Goal: Task Accomplishment & Management: Manage account settings

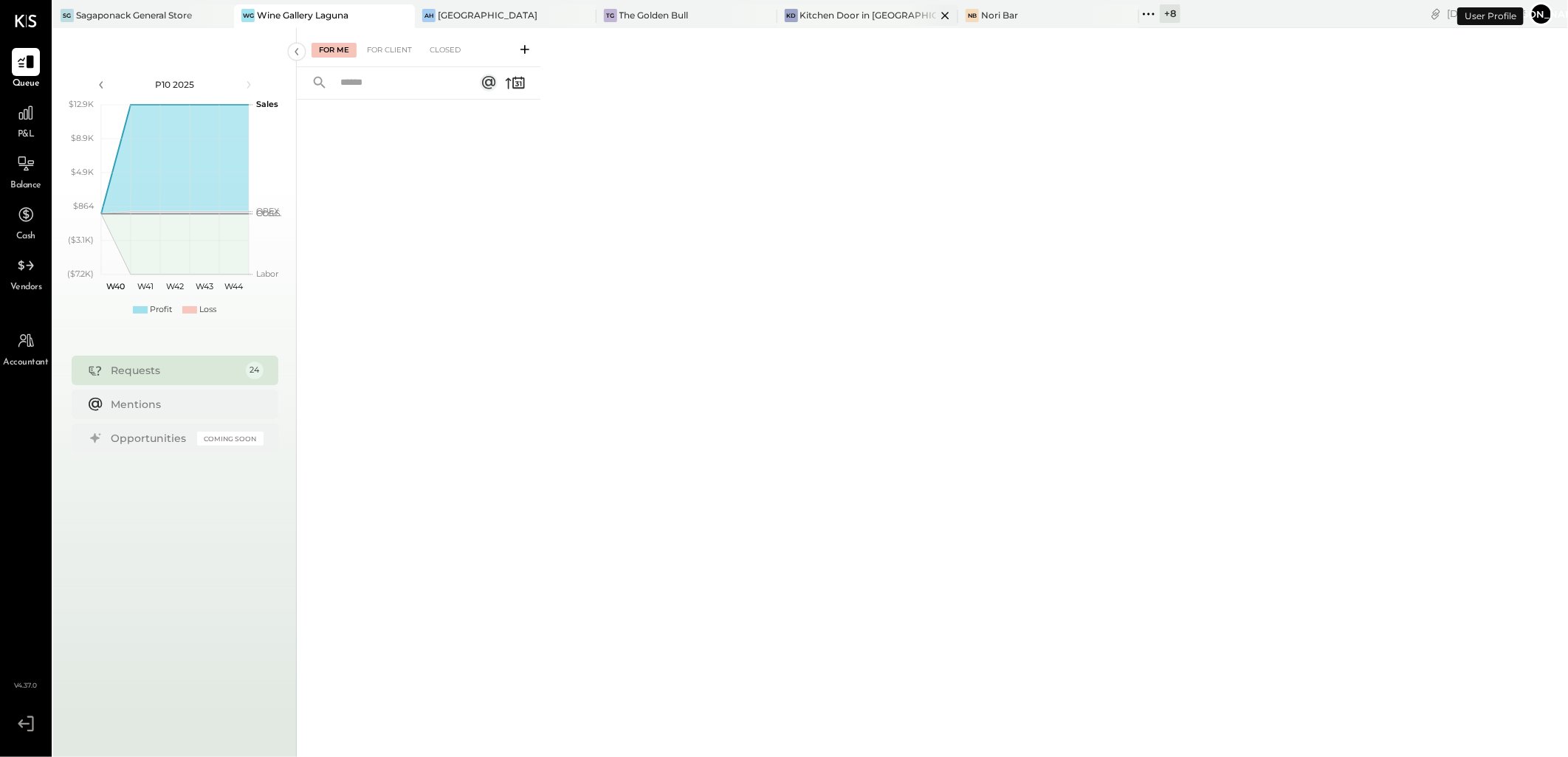
click at [829, 15] on div "Kitchen Door in [GEOGRAPHIC_DATA]" at bounding box center [868, 15] width 136 height 13
click at [386, 46] on div "For Client" at bounding box center [389, 51] width 59 height 15
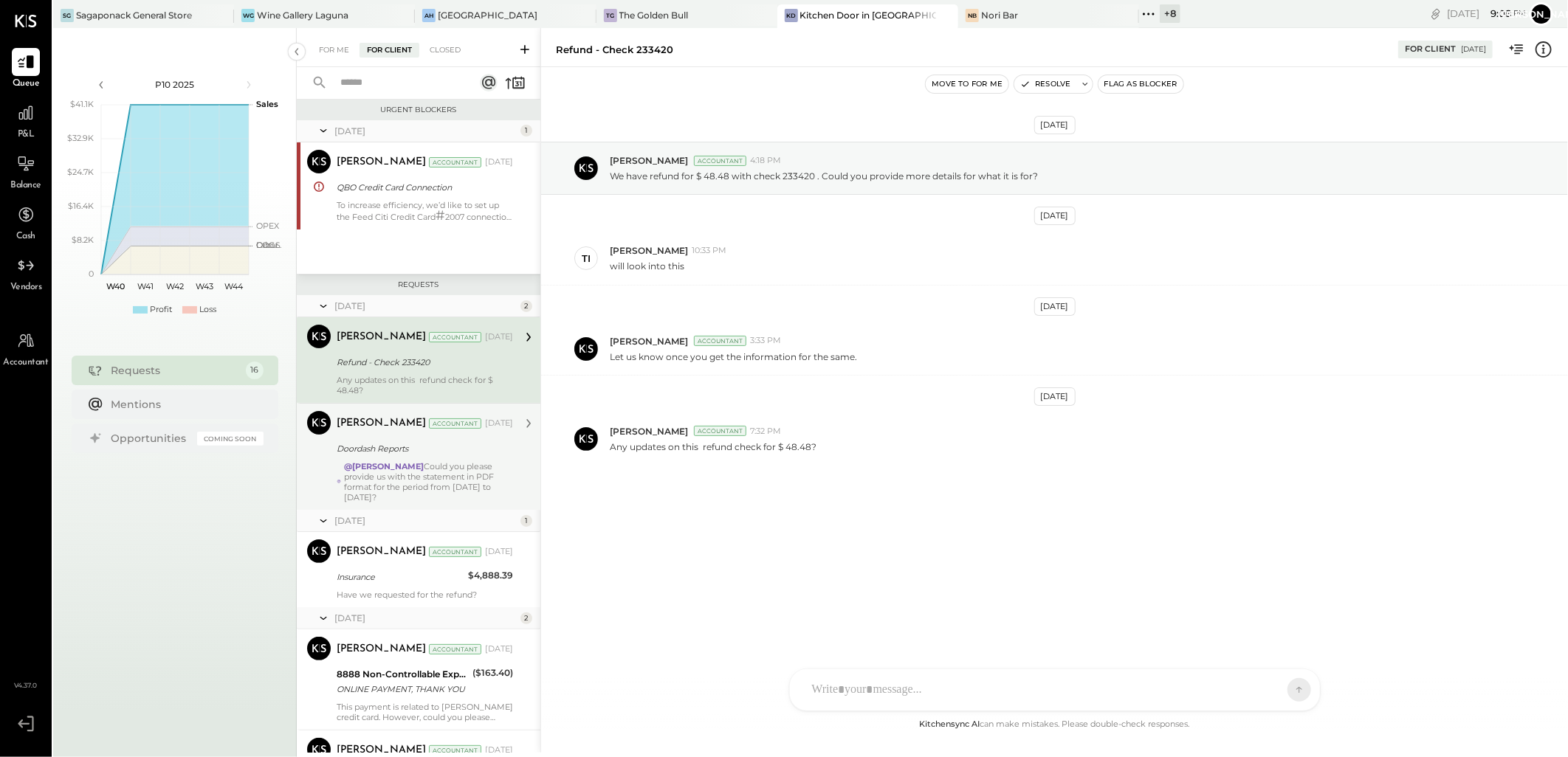
click at [418, 448] on div "Doordash Reports" at bounding box center [423, 449] width 172 height 15
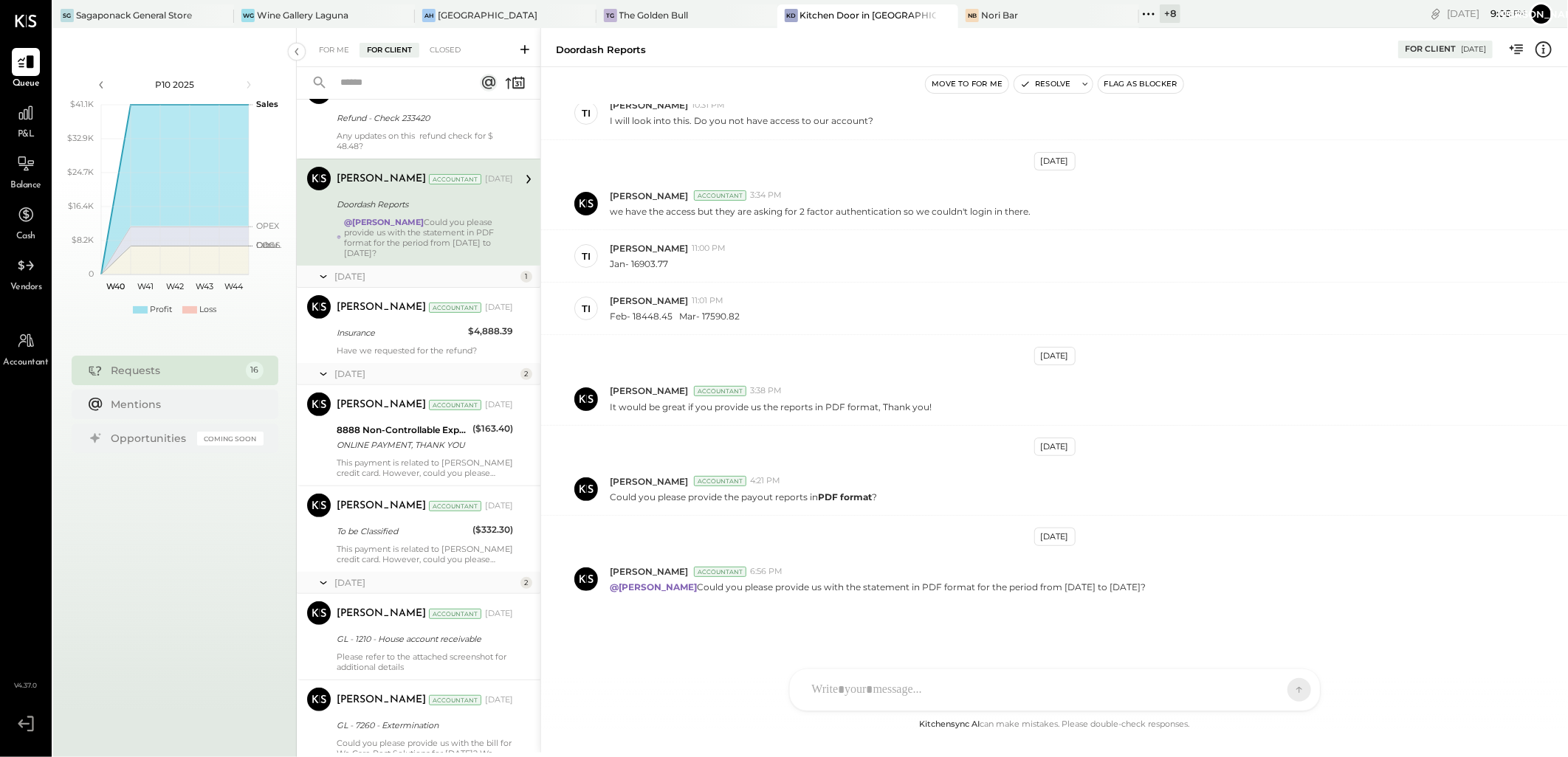
scroll to position [246, 0]
click at [408, 340] on div "Insurance" at bounding box center [400, 331] width 127 height 18
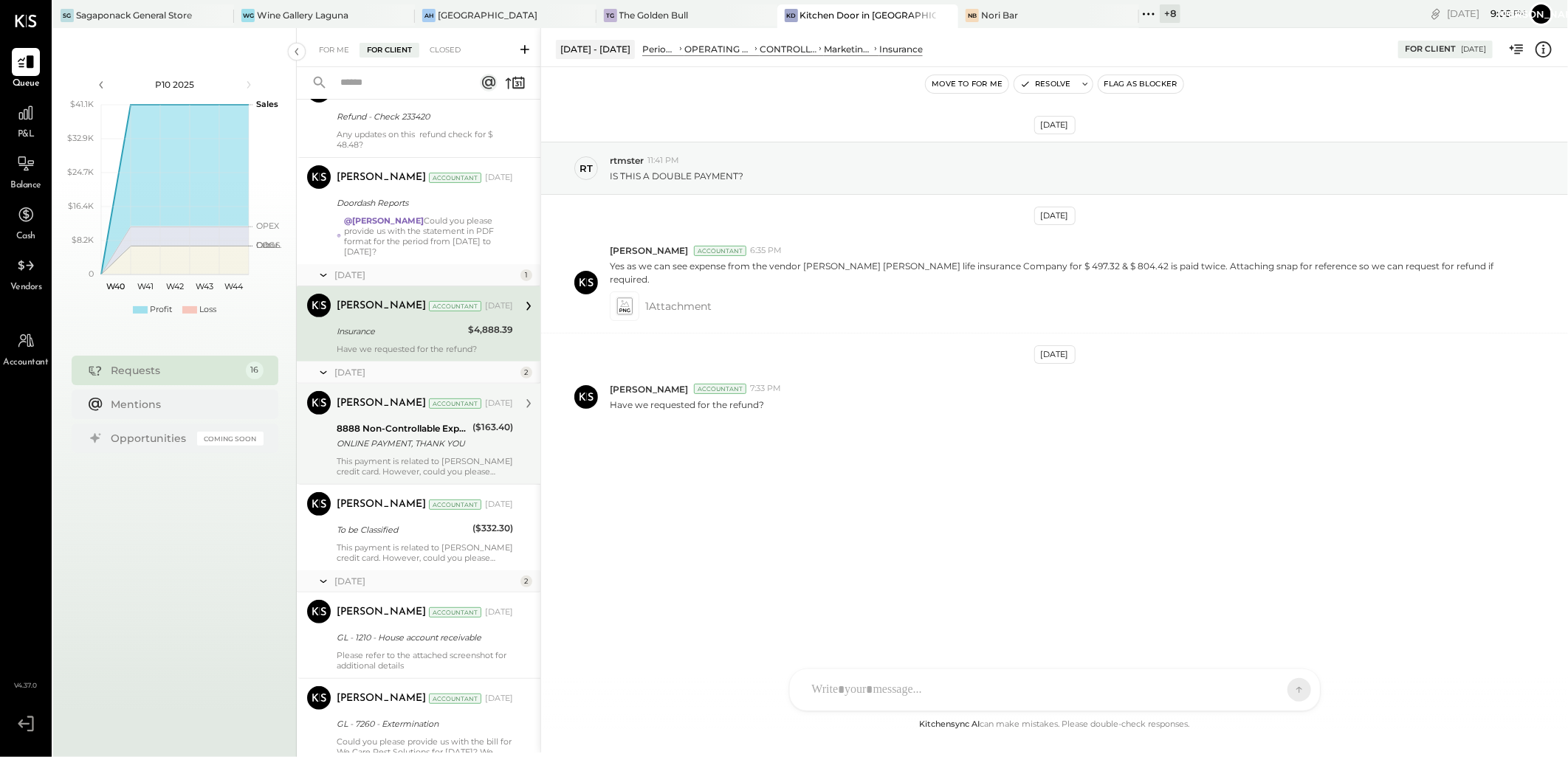
click at [414, 441] on div "ONLINE PAYMENT, THANK YOU" at bounding box center [402, 444] width 132 height 15
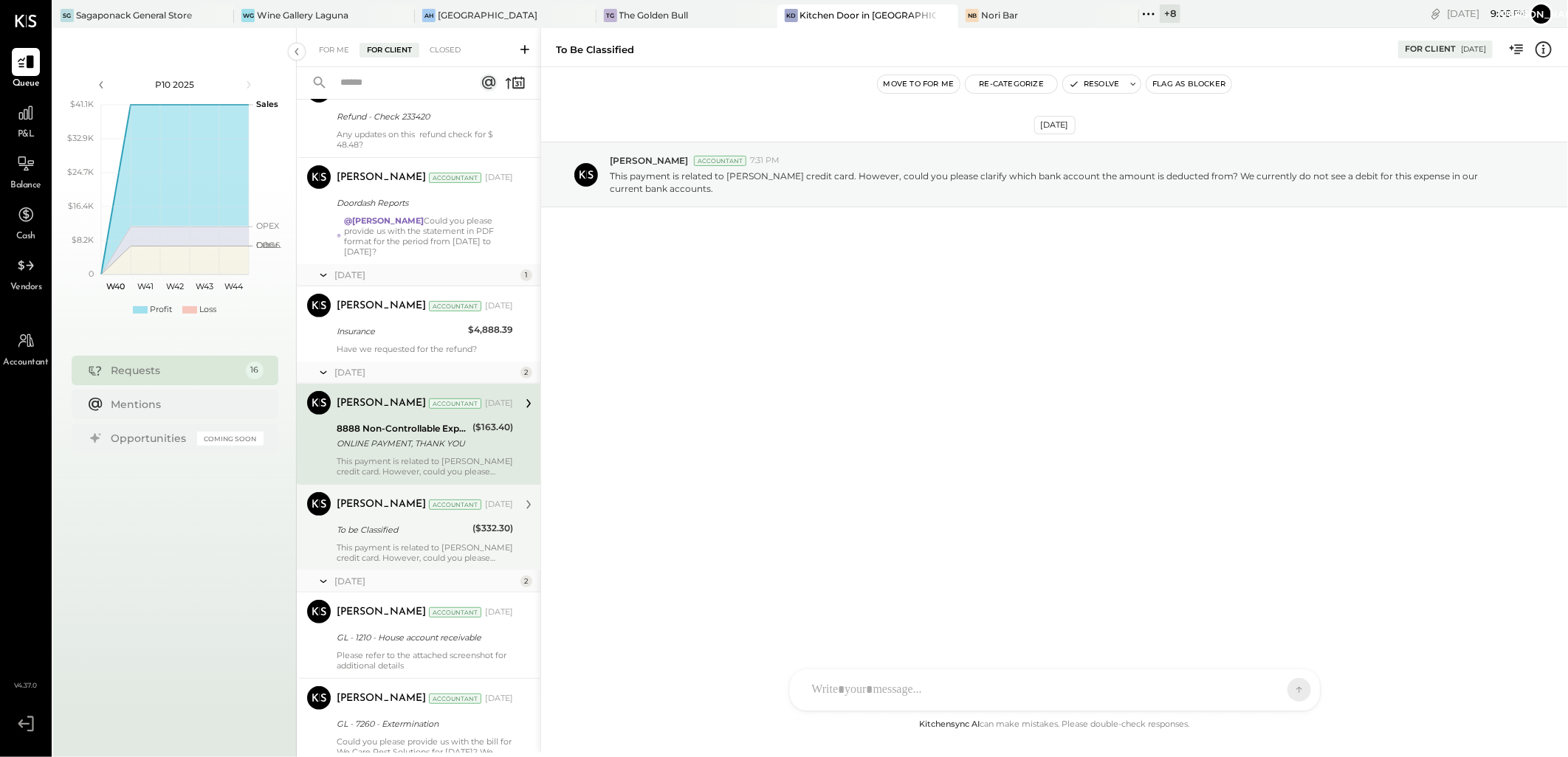
click at [421, 546] on div "This payment is related to [PERSON_NAME] credit card. However, could you please…" at bounding box center [424, 553] width 176 height 21
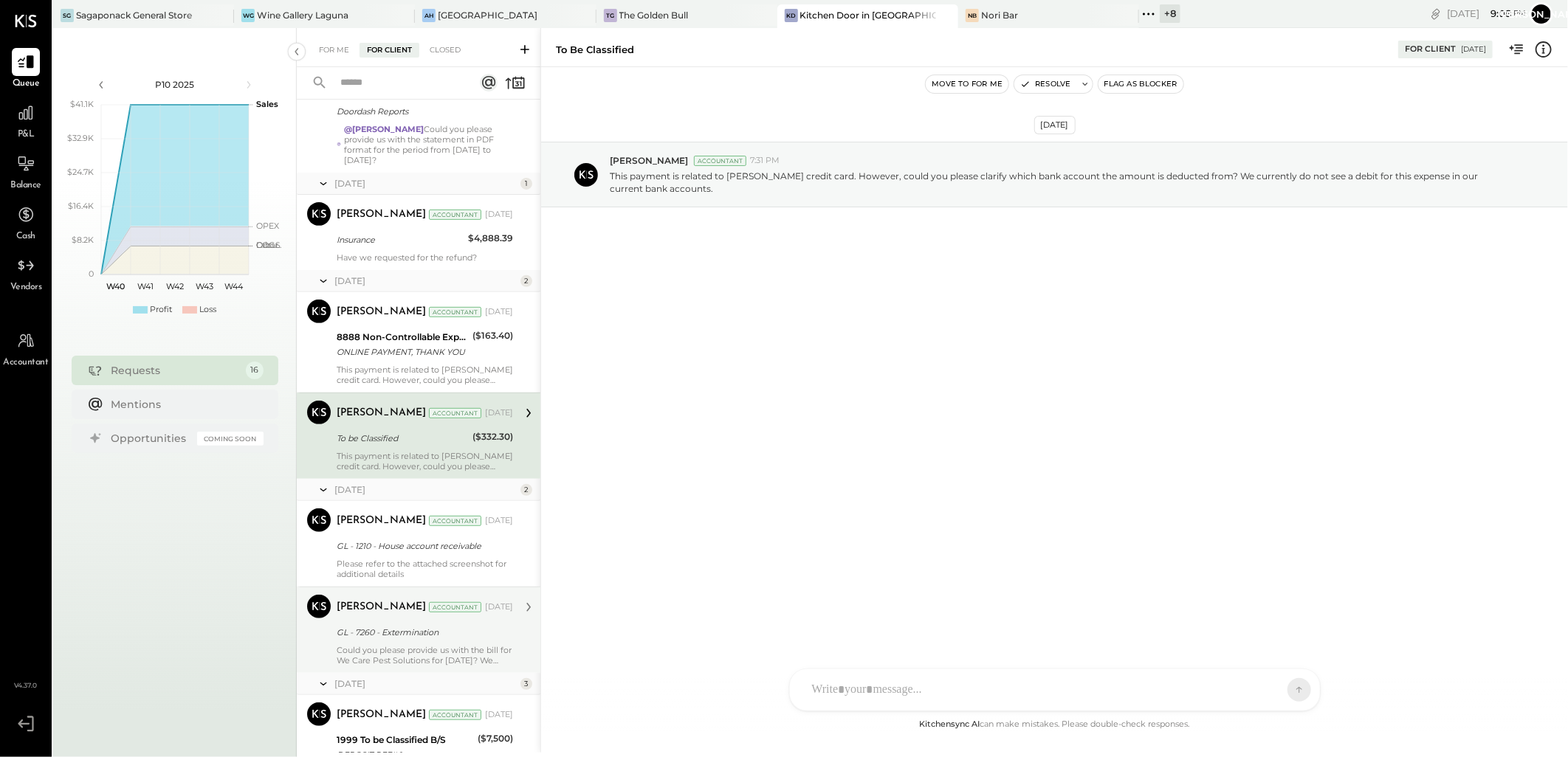
scroll to position [409, 0]
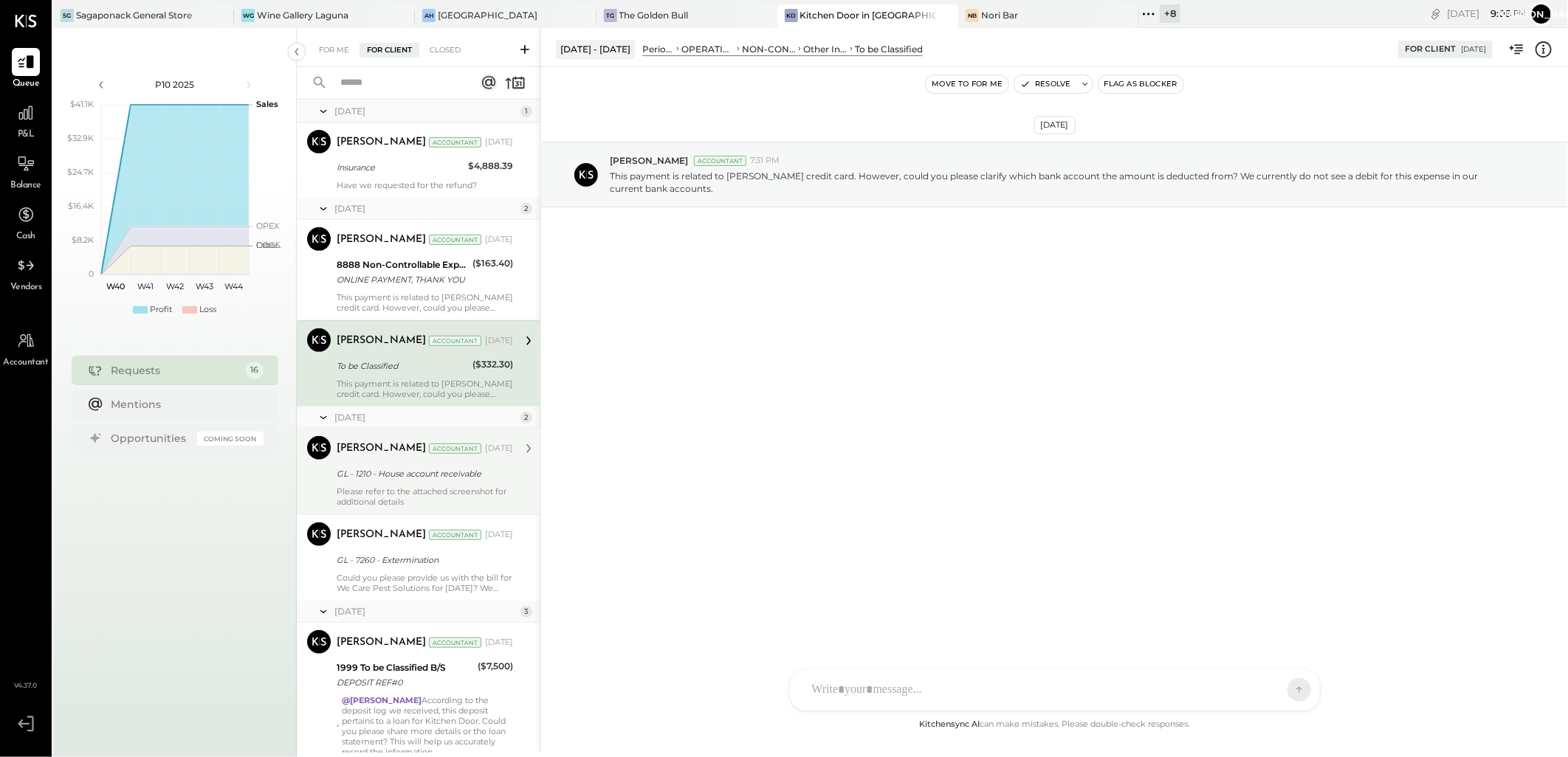
click at [418, 490] on div "Please refer to the attached screenshot for additional details" at bounding box center [424, 497] width 176 height 21
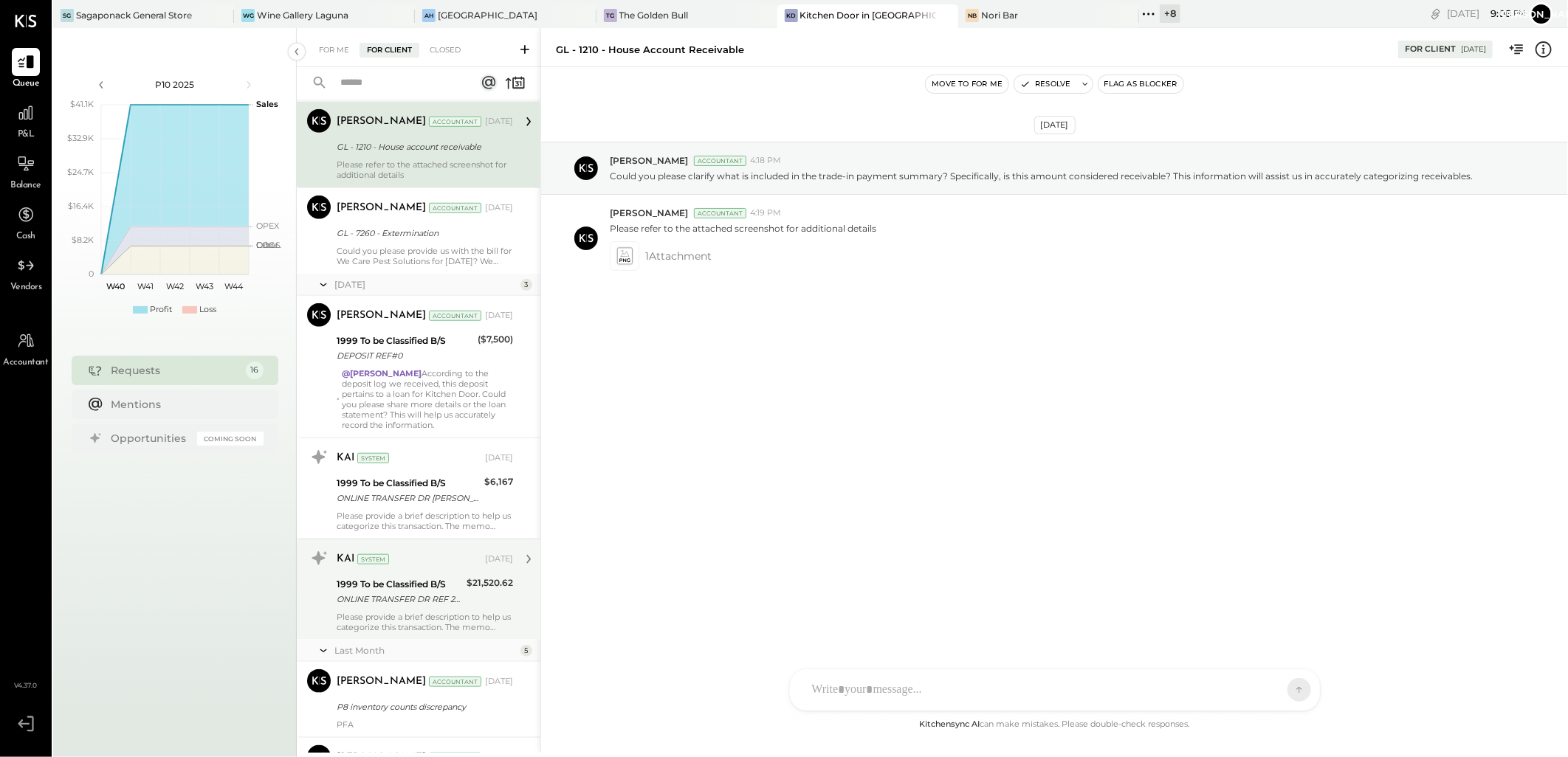
scroll to position [738, 0]
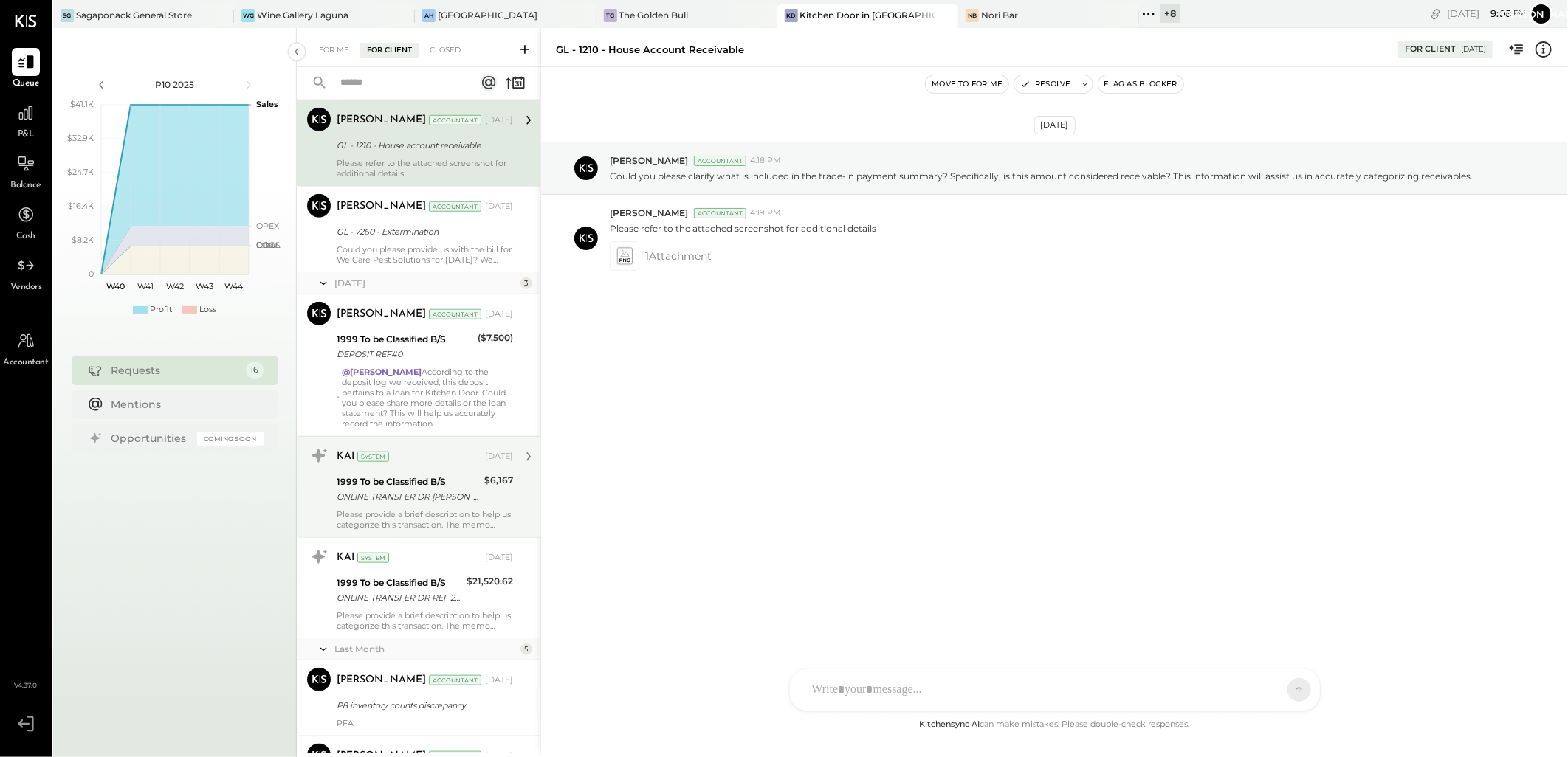
click at [403, 481] on div "1999 To be Classified B/S" at bounding box center [408, 482] width 143 height 15
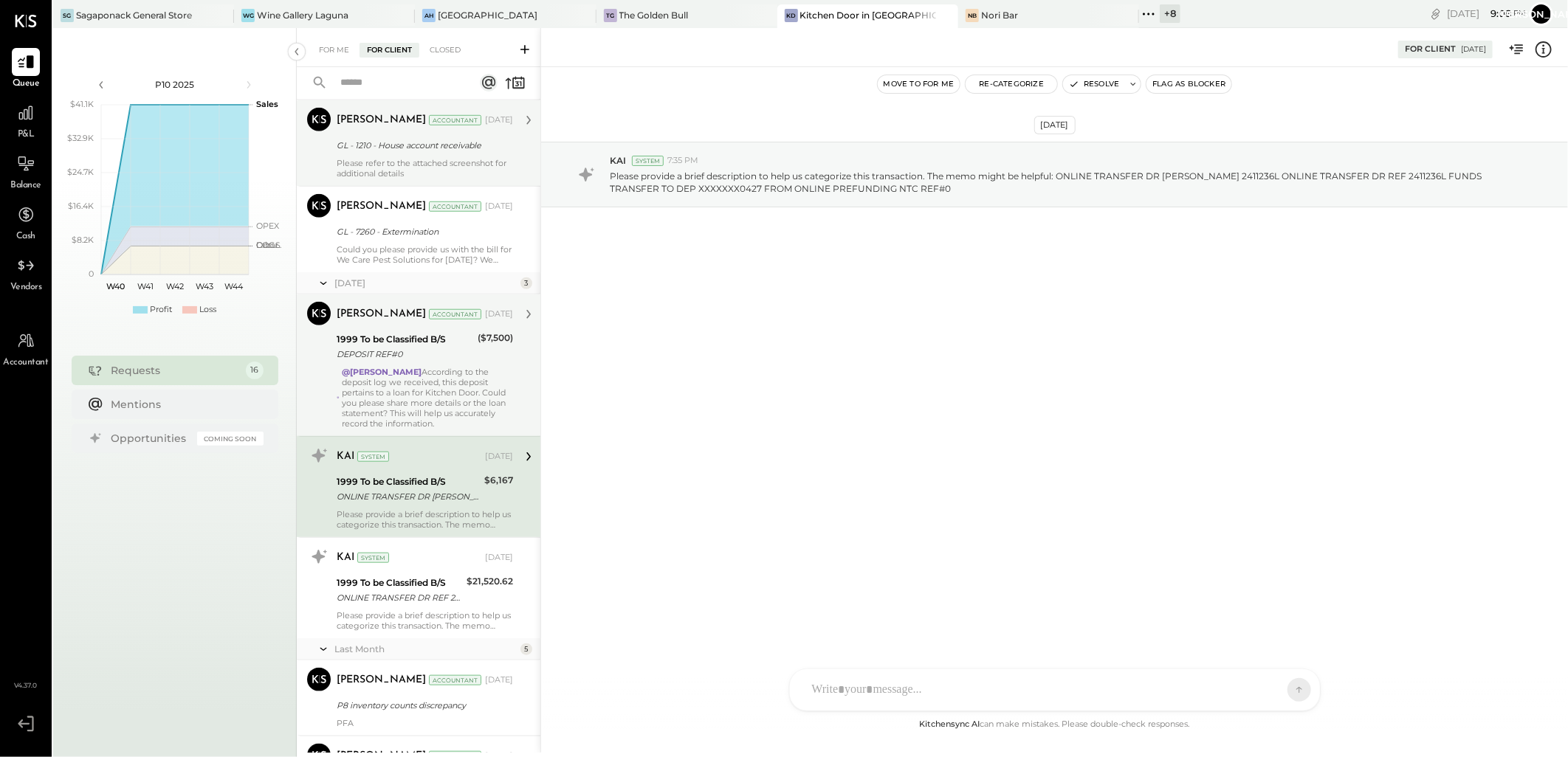
click at [390, 370] on div "@[PERSON_NAME] According to the deposit log we received, this deposit pertains …" at bounding box center [428, 397] width 172 height 62
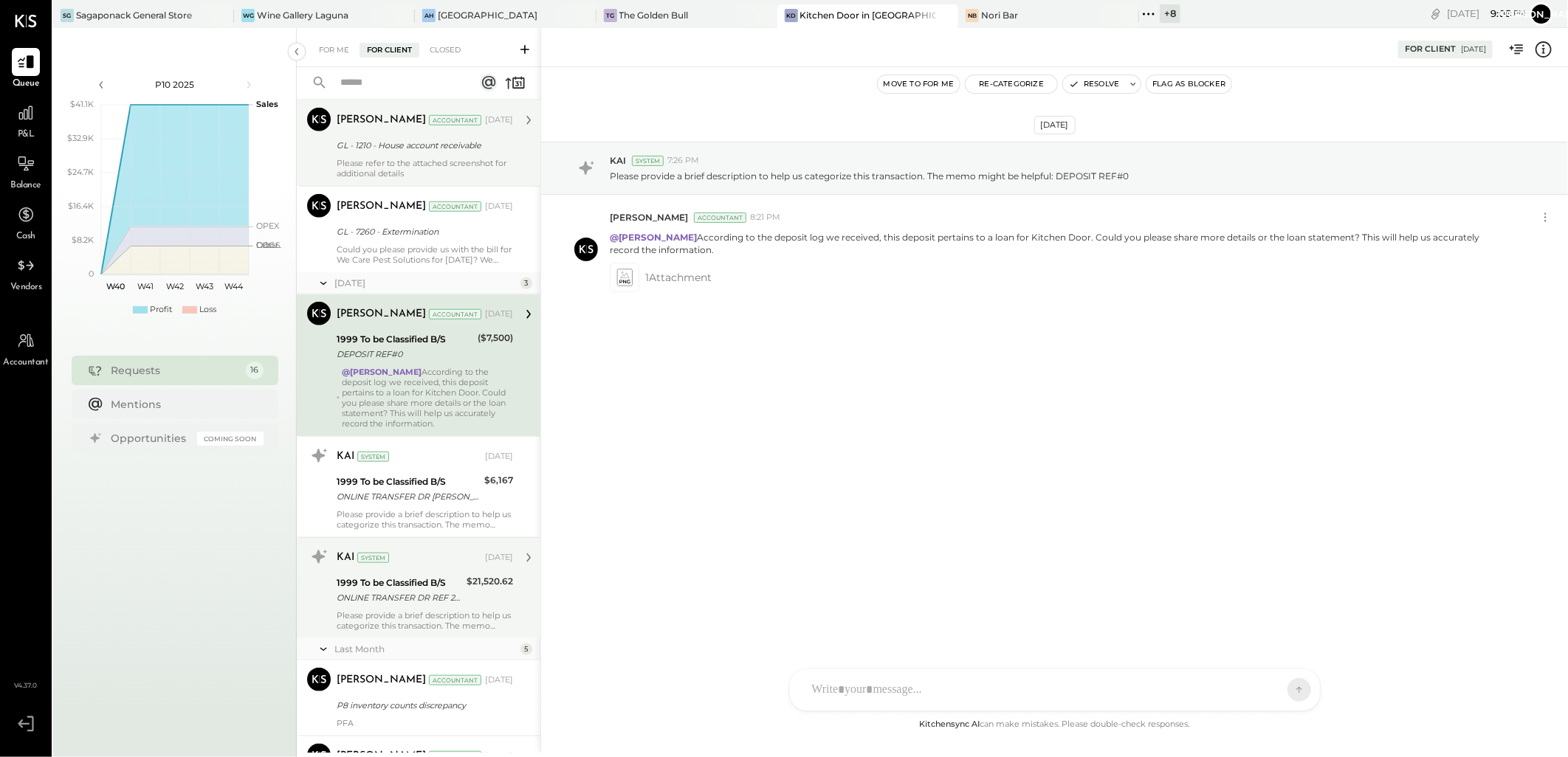
click at [409, 599] on div "ONLINE TRANSFER DR REF 2171728L ONLINE TRANSFER DR REF 2171728L FUNDS TRANSFER …" at bounding box center [399, 598] width 126 height 15
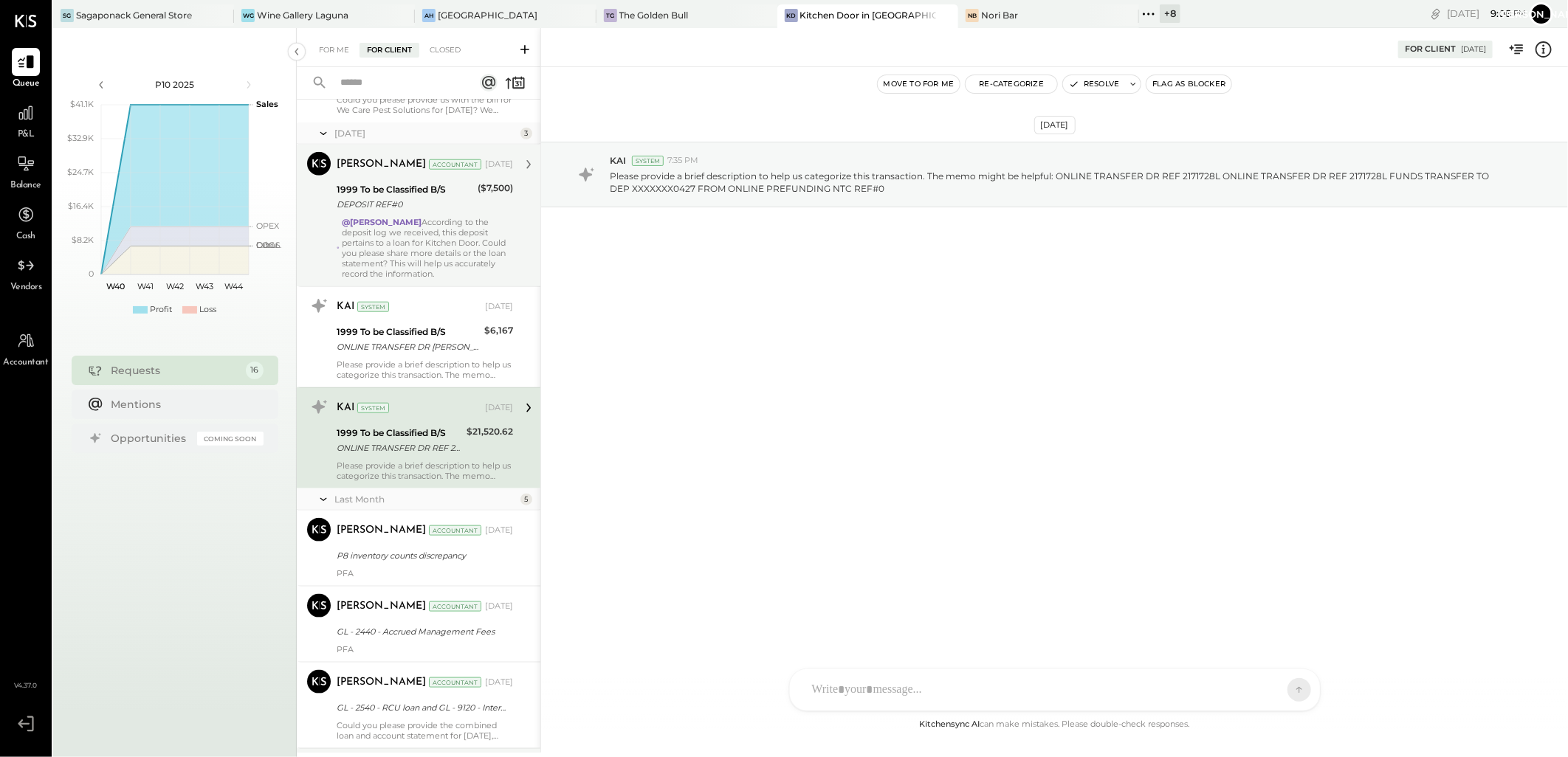
scroll to position [1066, 0]
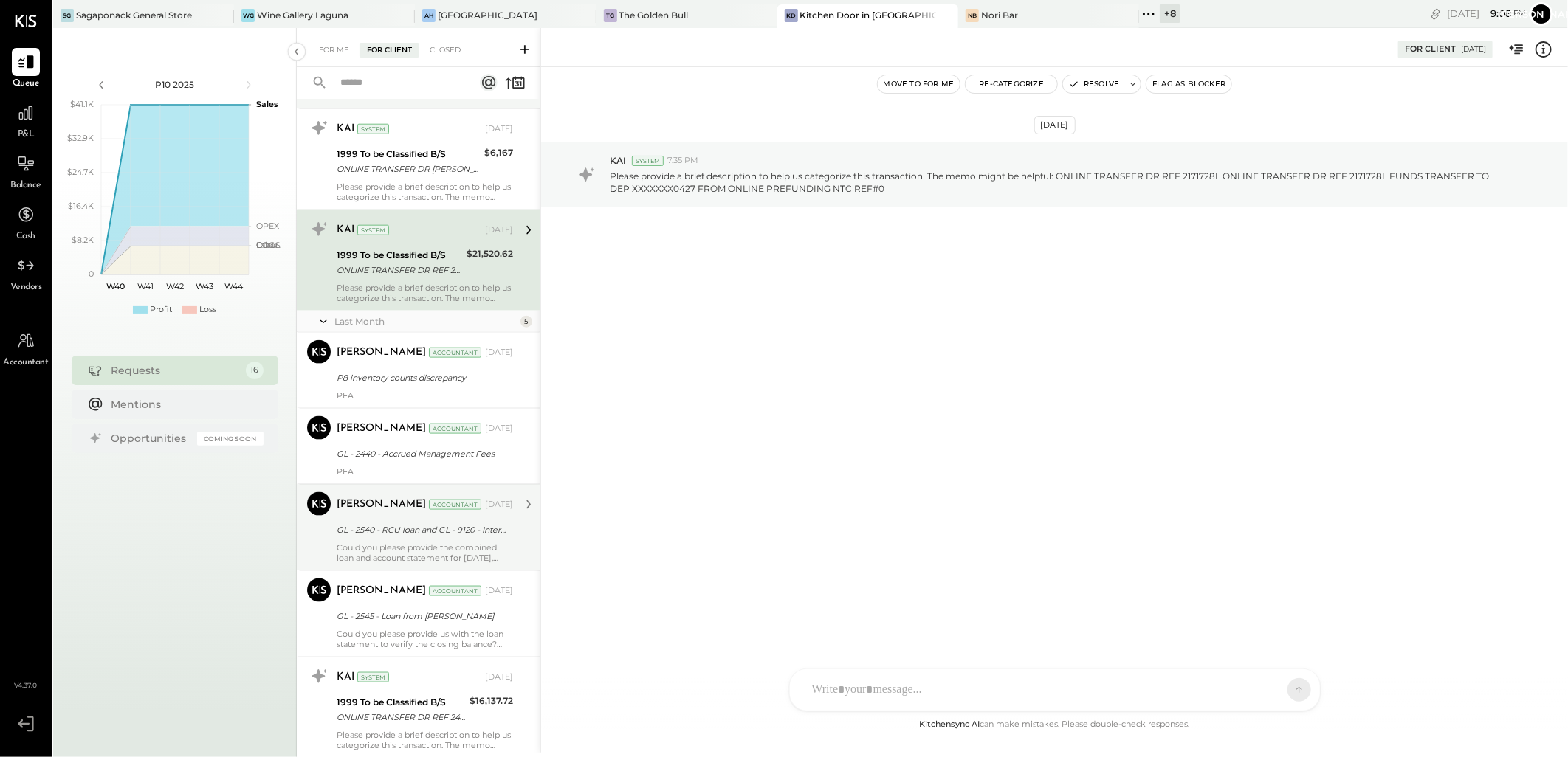
click at [418, 531] on div "GL - 2540 - RCU loan and GL - 9120 - Interest expenses" at bounding box center [423, 530] width 172 height 15
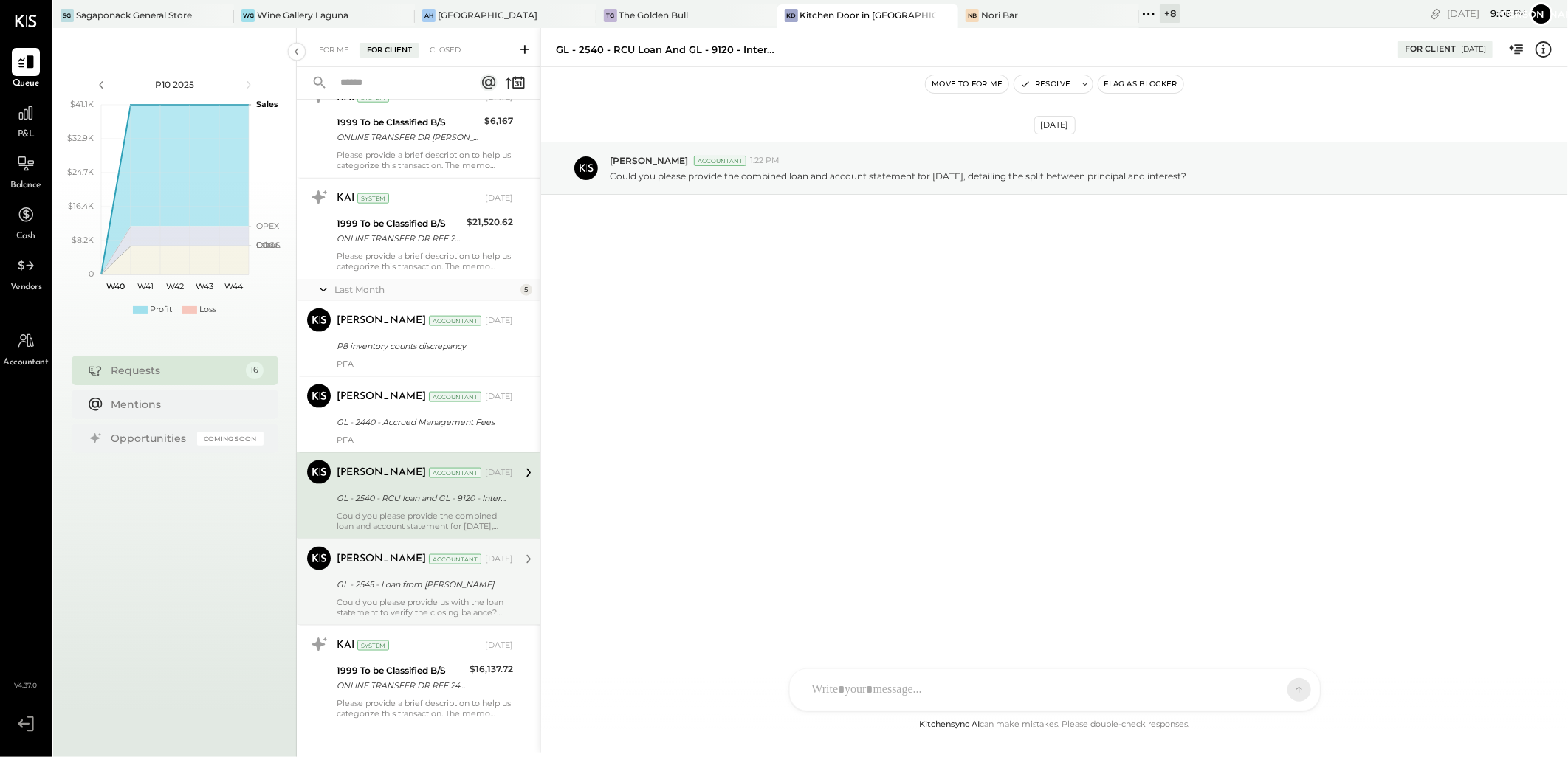
scroll to position [1115, 0]
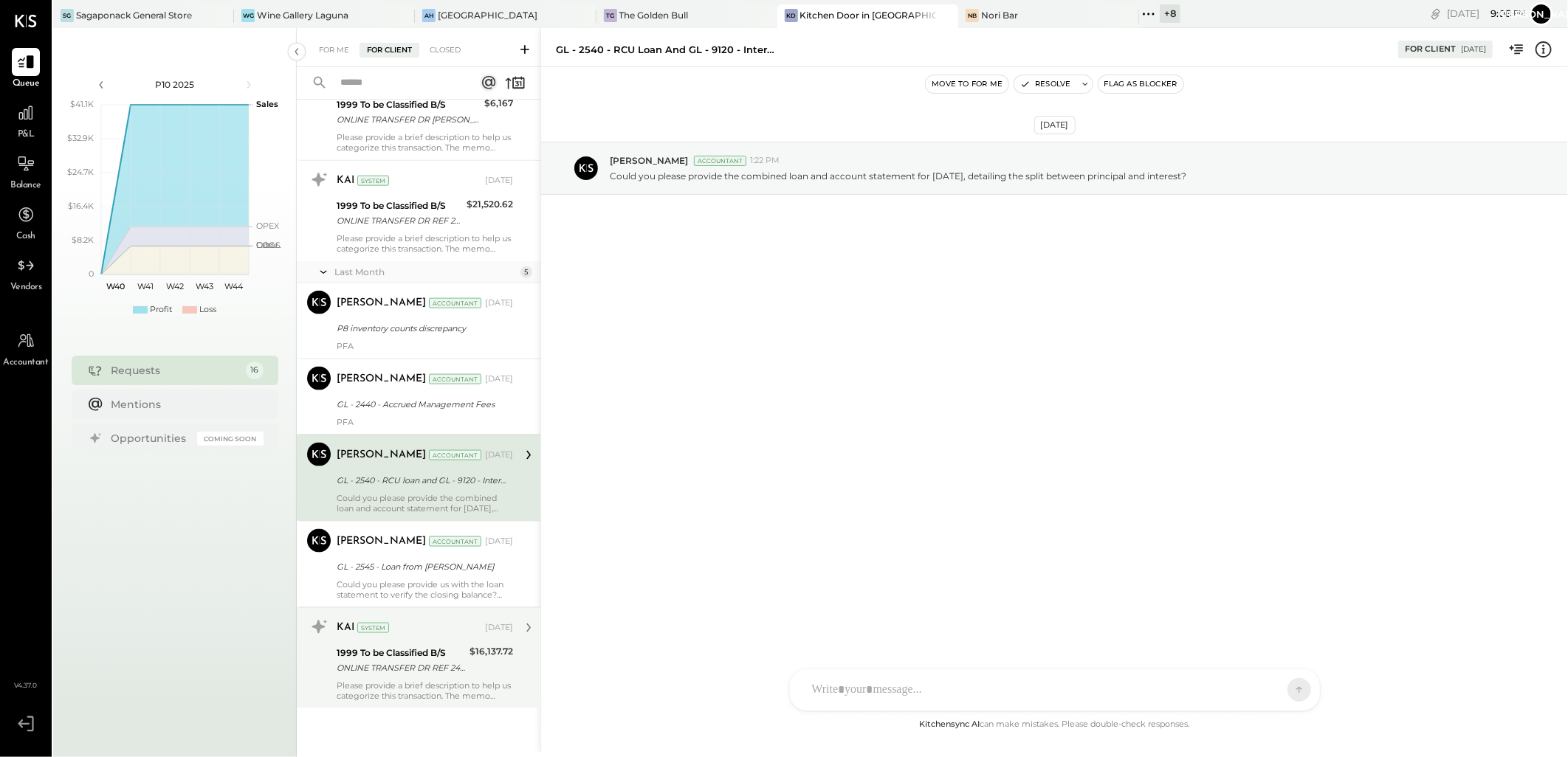
click at [396, 646] on div "1999 To be Classified B/S" at bounding box center [401, 653] width 129 height 15
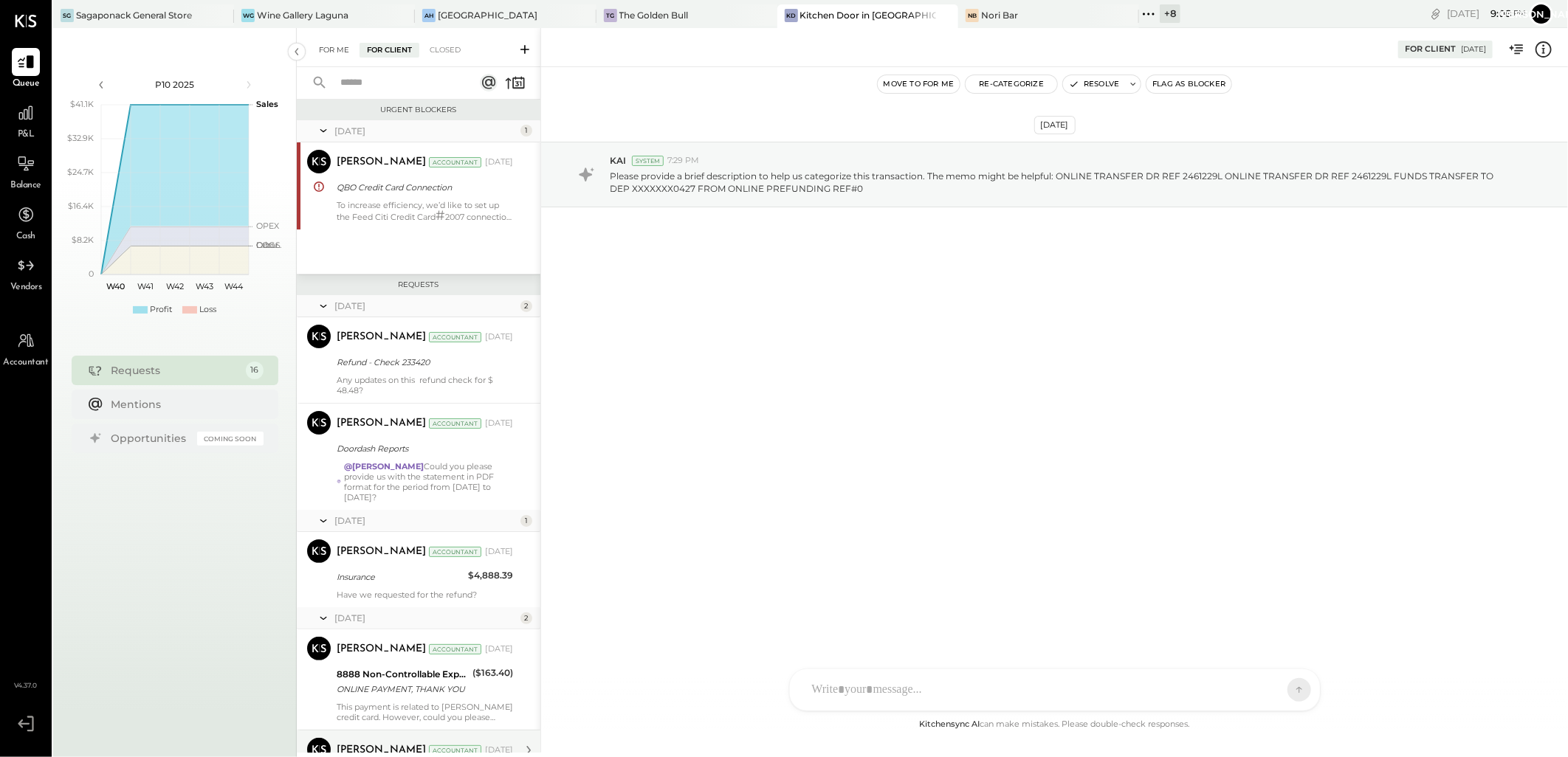
click at [328, 45] on div "For Me" at bounding box center [334, 51] width 45 height 15
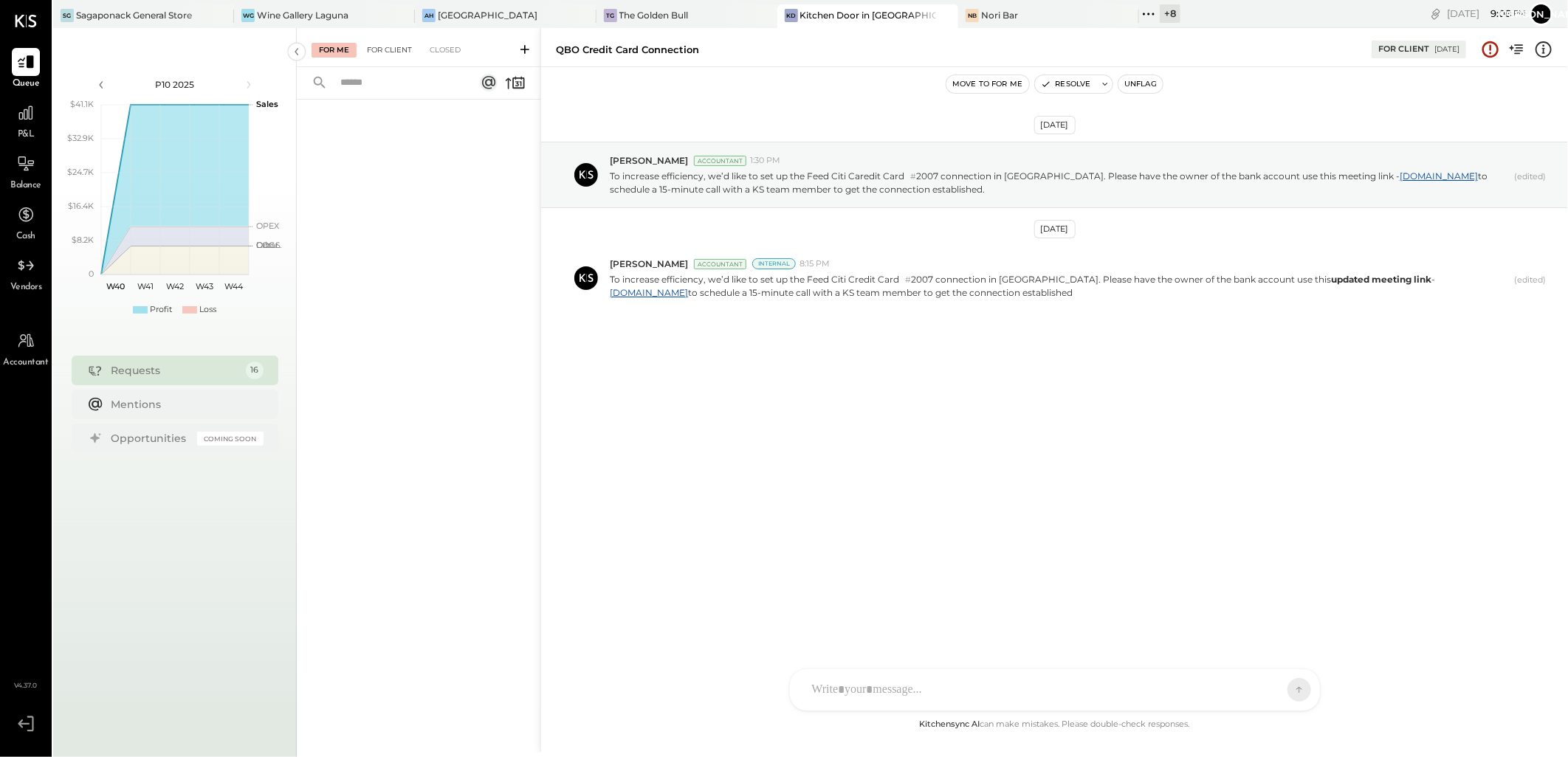
click at [386, 49] on div "For Client" at bounding box center [389, 51] width 59 height 15
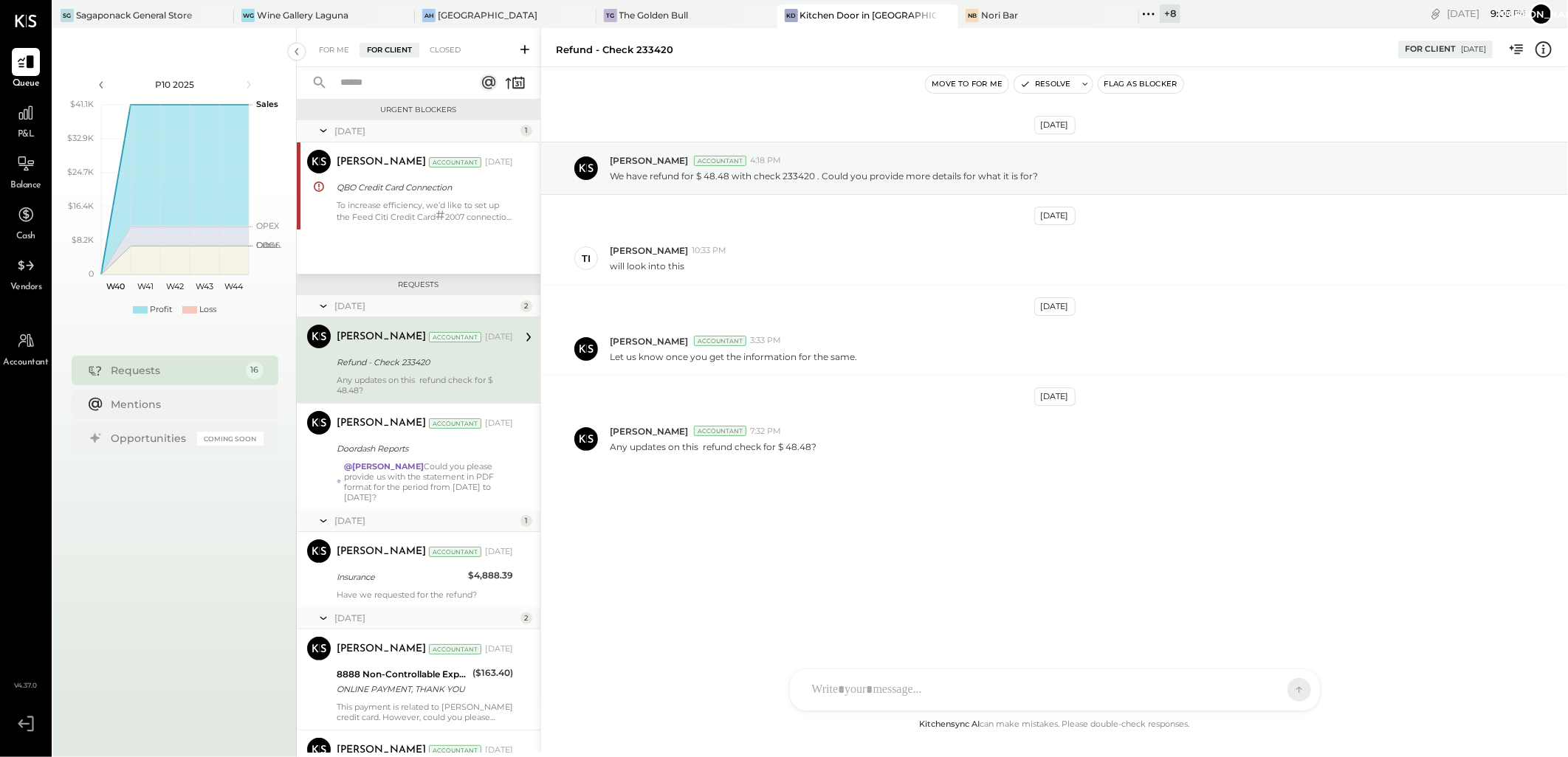
scroll to position [492, 0]
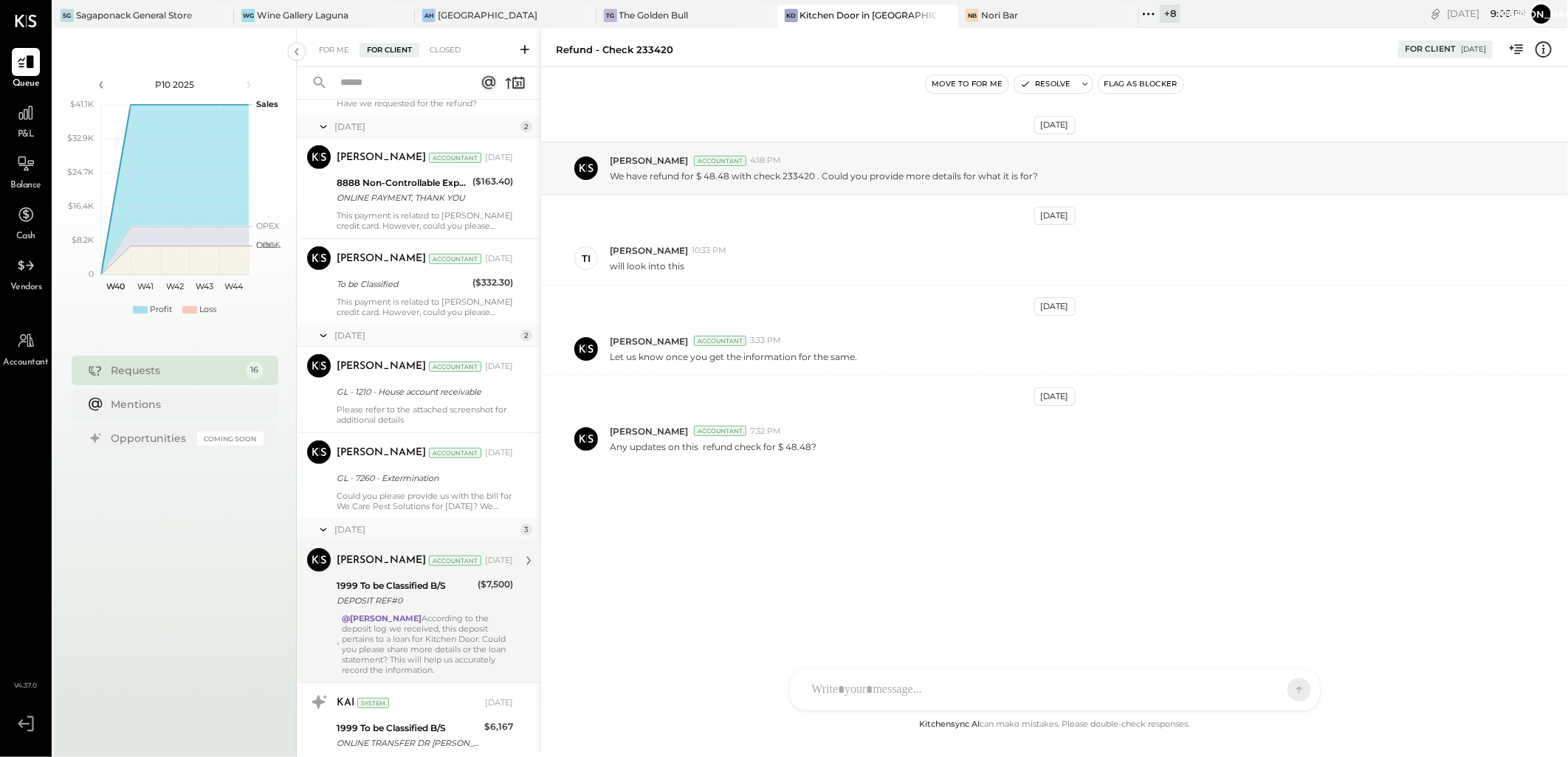
click at [447, 594] on div "DEPOSIT REF#0" at bounding box center [405, 601] width 137 height 15
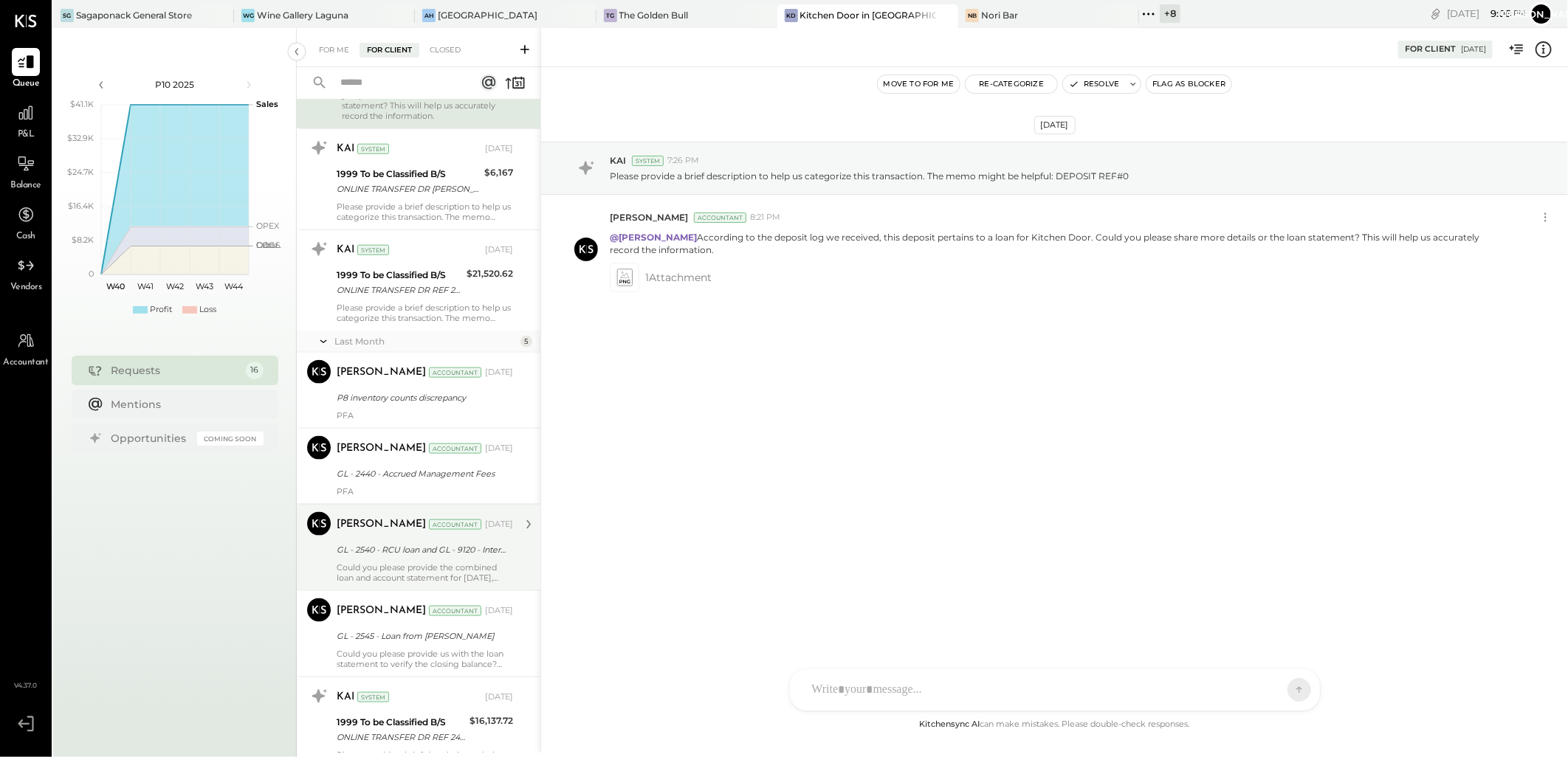
scroll to position [1115, 0]
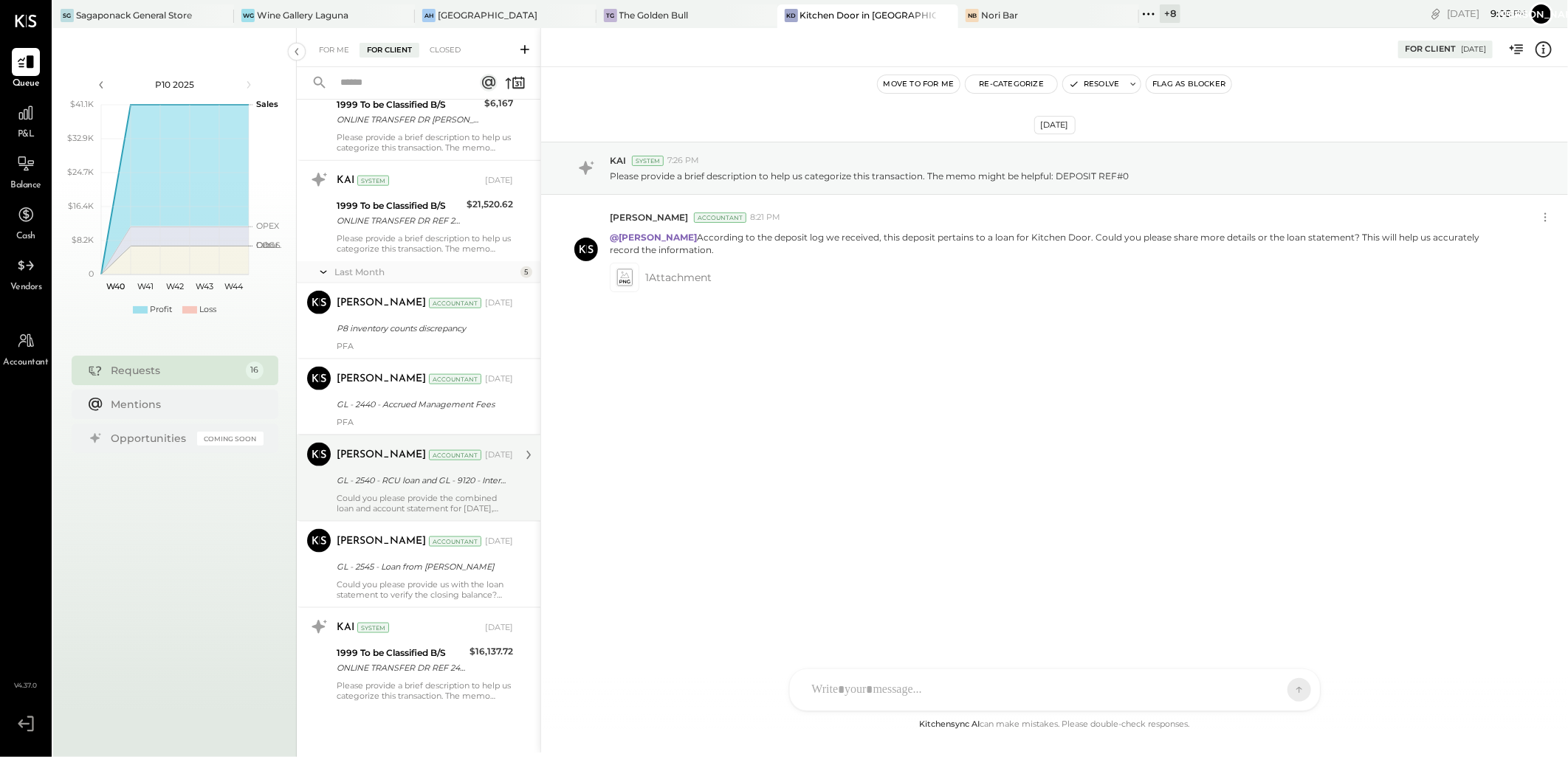
click at [421, 467] on div "[PERSON_NAME] Accountant [DATE]" at bounding box center [424, 455] width 176 height 25
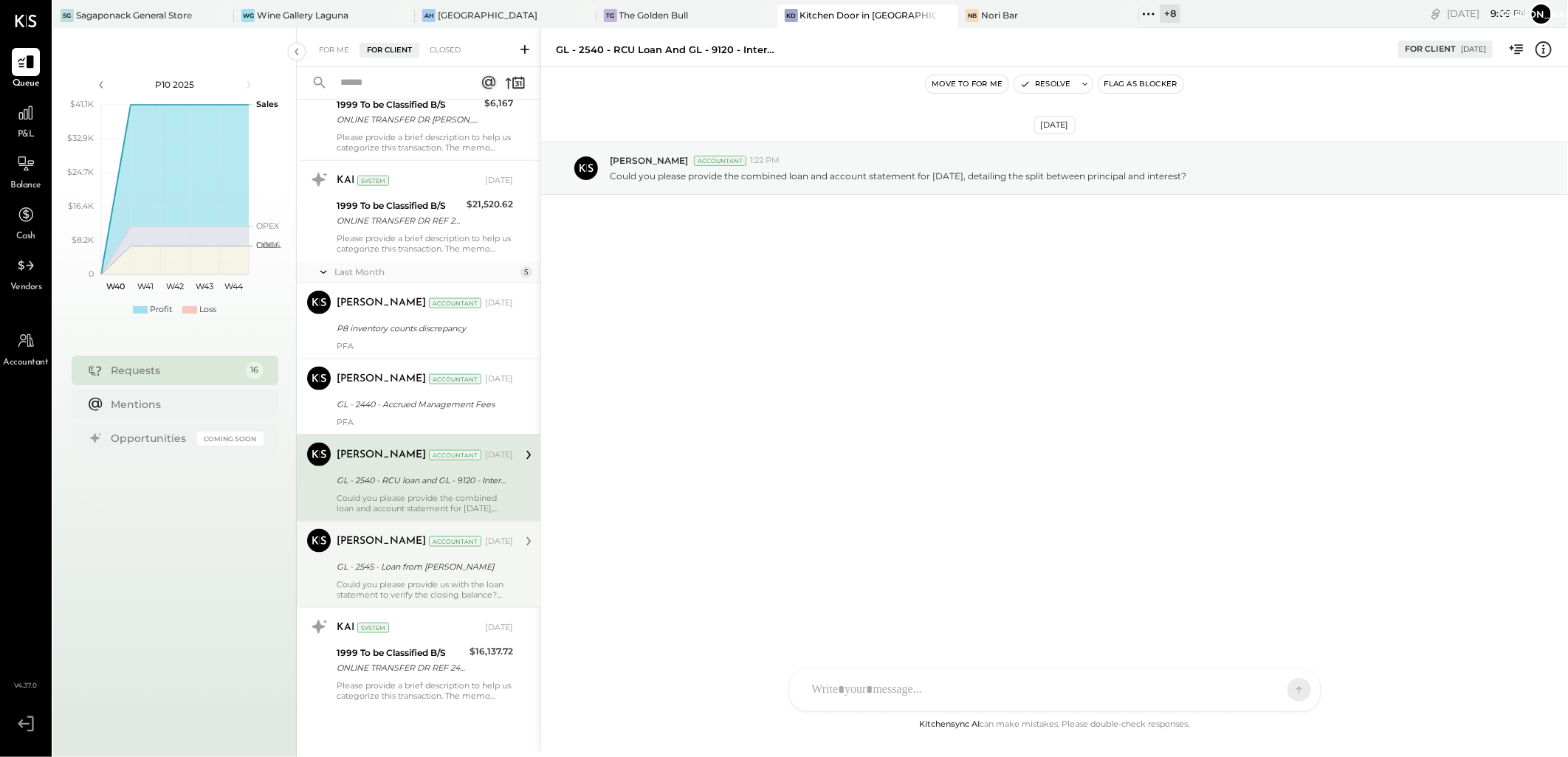
click at [406, 563] on div "GL - 2545 - Loan from [PERSON_NAME]" at bounding box center [423, 567] width 172 height 15
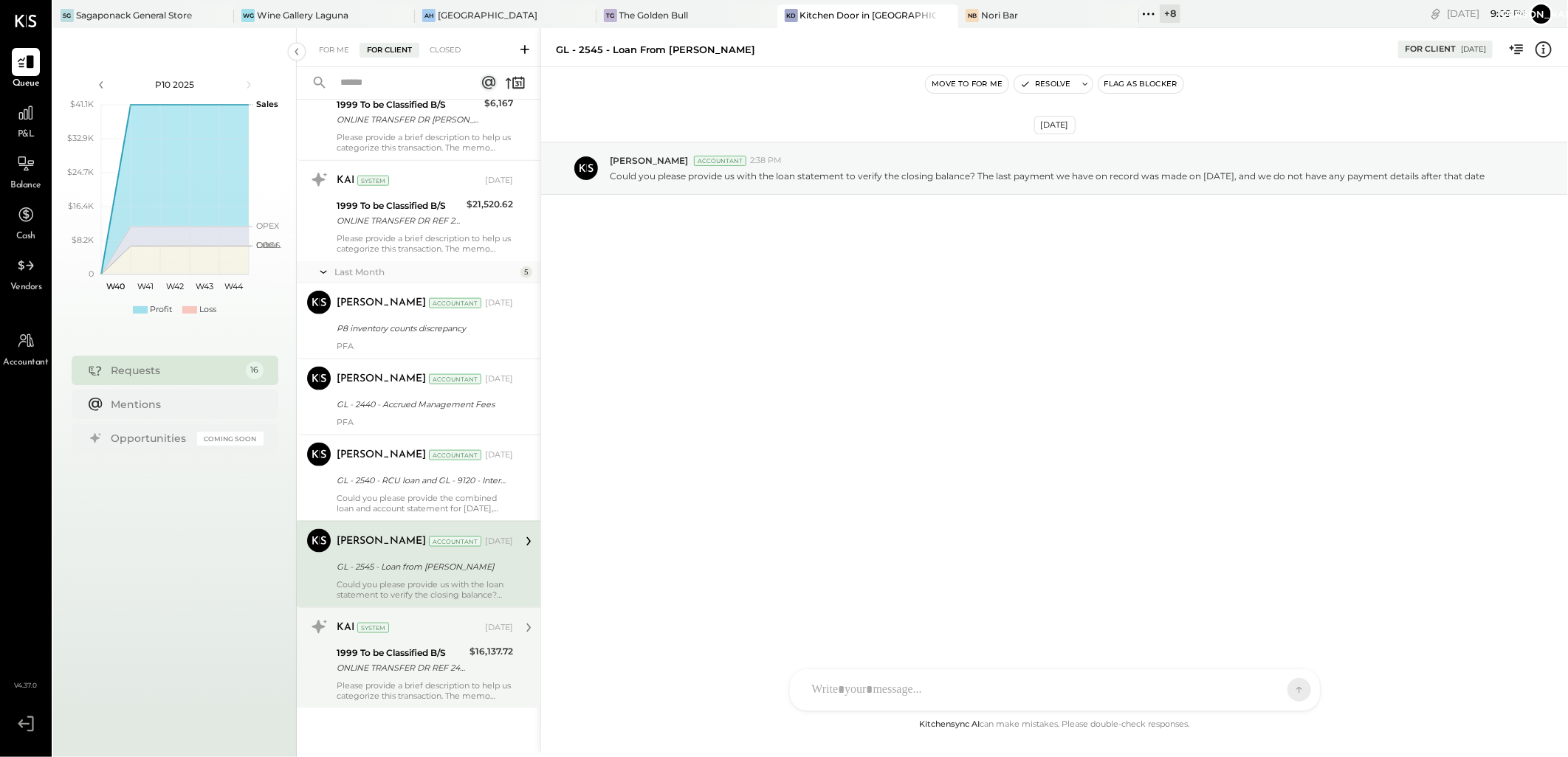
click at [409, 652] on div "1999 To be Classified B/S" at bounding box center [401, 653] width 129 height 15
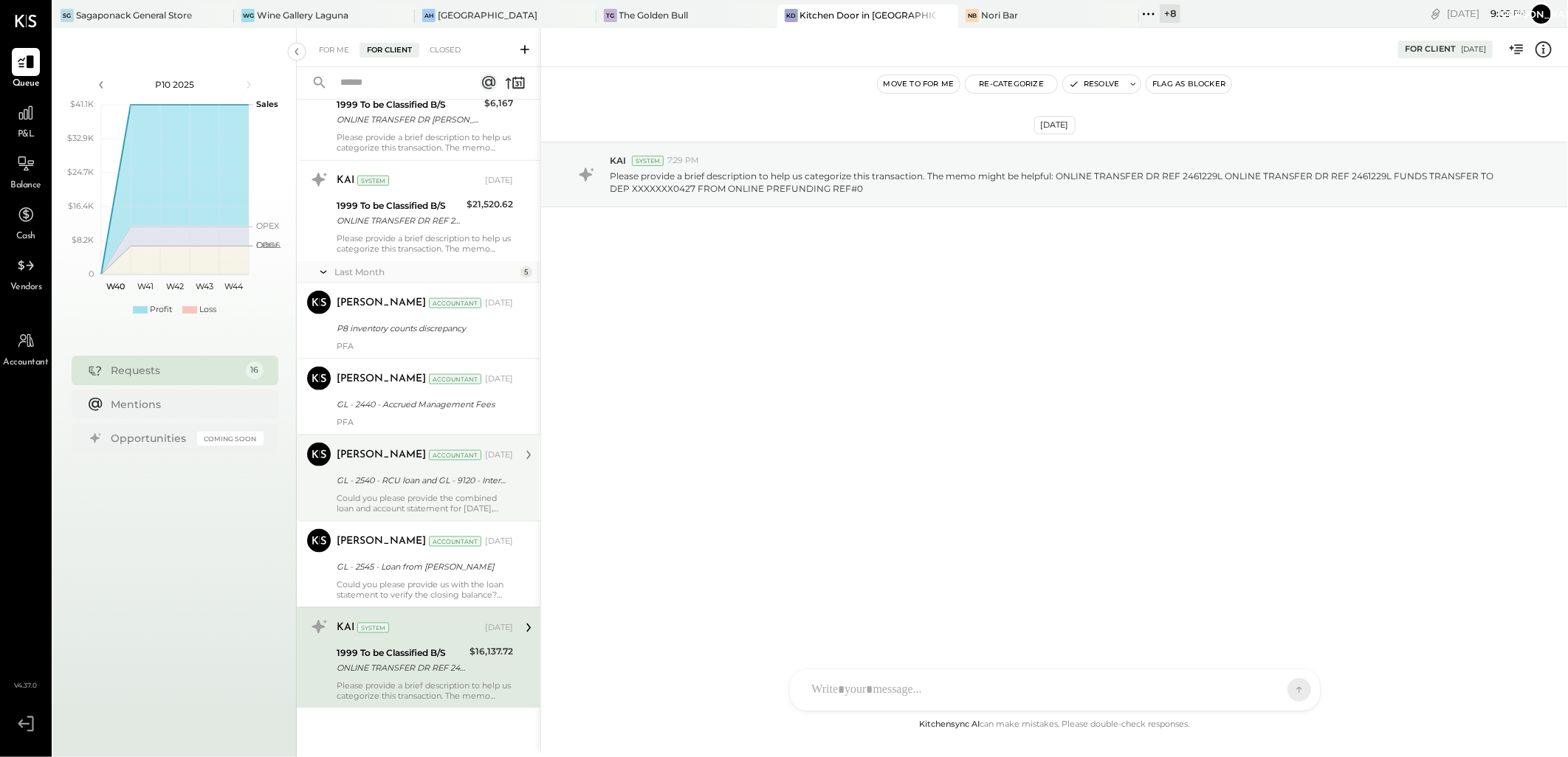
click at [423, 472] on div "GL - 2540 - RCU loan and GL - 9120 - Interest expenses" at bounding box center [423, 481] width 172 height 18
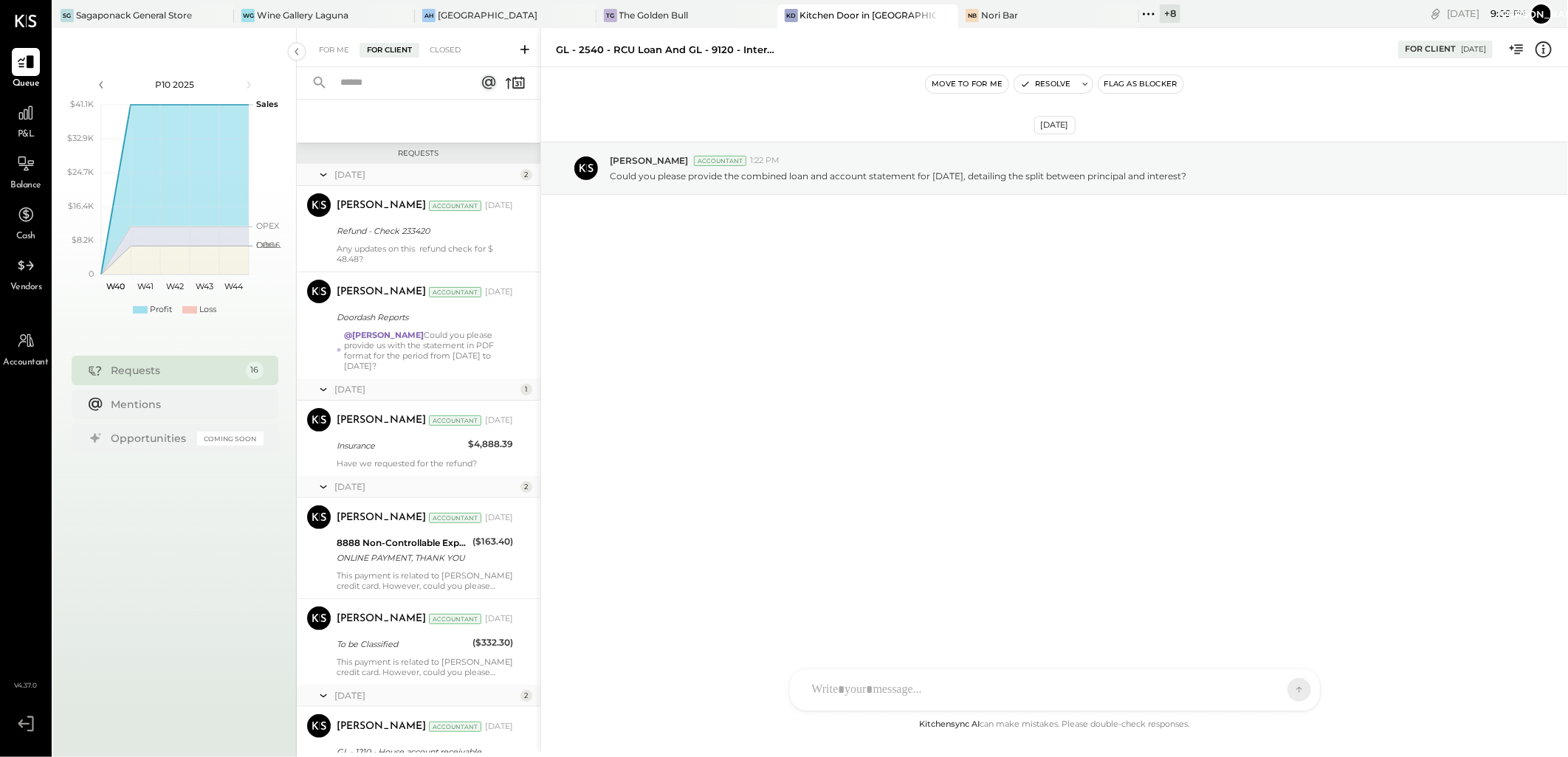
scroll to position [131, 0]
click at [416, 456] on div "[PERSON_NAME] Accountant [DATE] Insurance $4,888.39 Have we requested for the r…" at bounding box center [424, 438] width 176 height 60
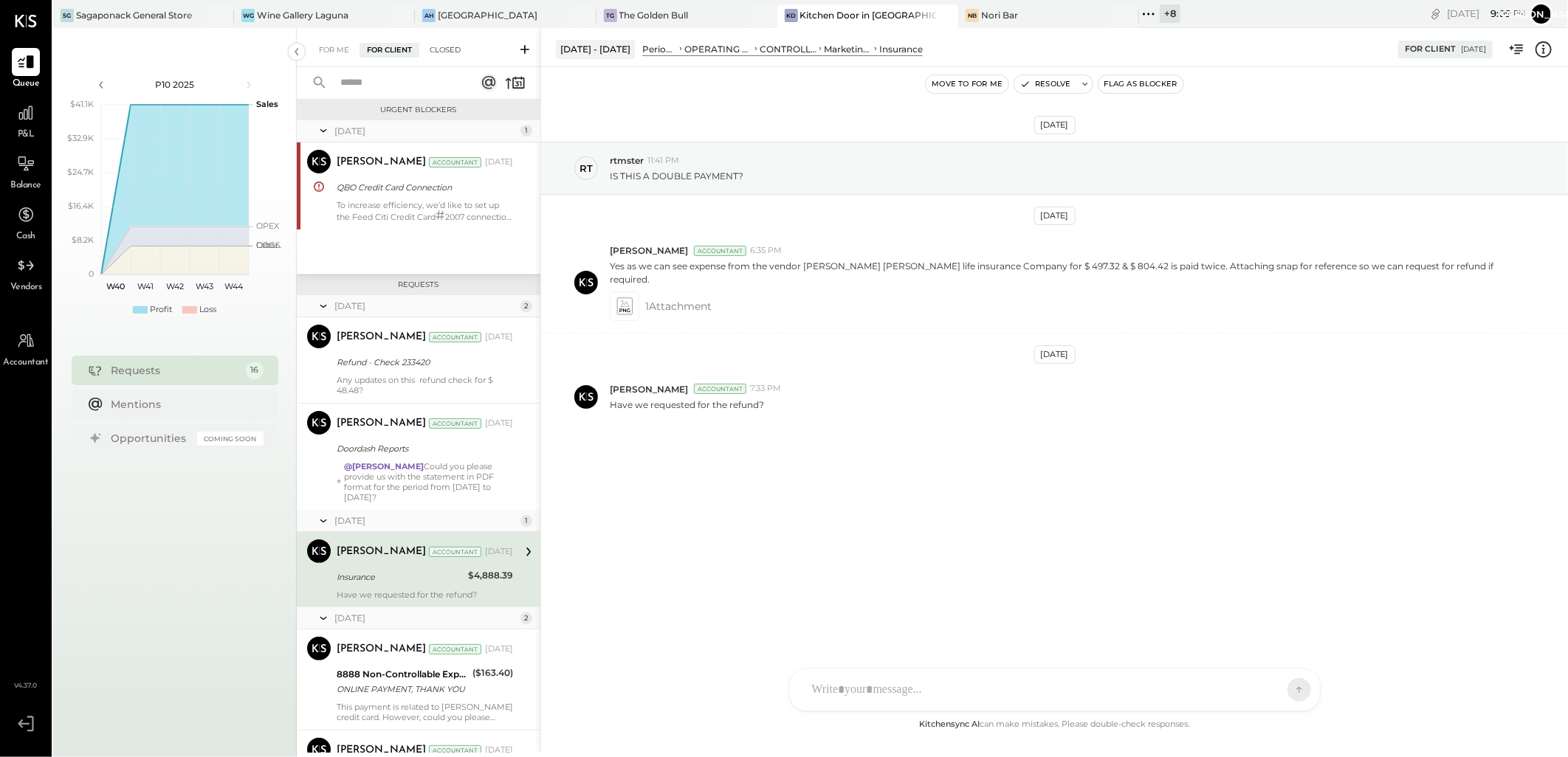
click at [456, 45] on div "Closed" at bounding box center [445, 51] width 46 height 15
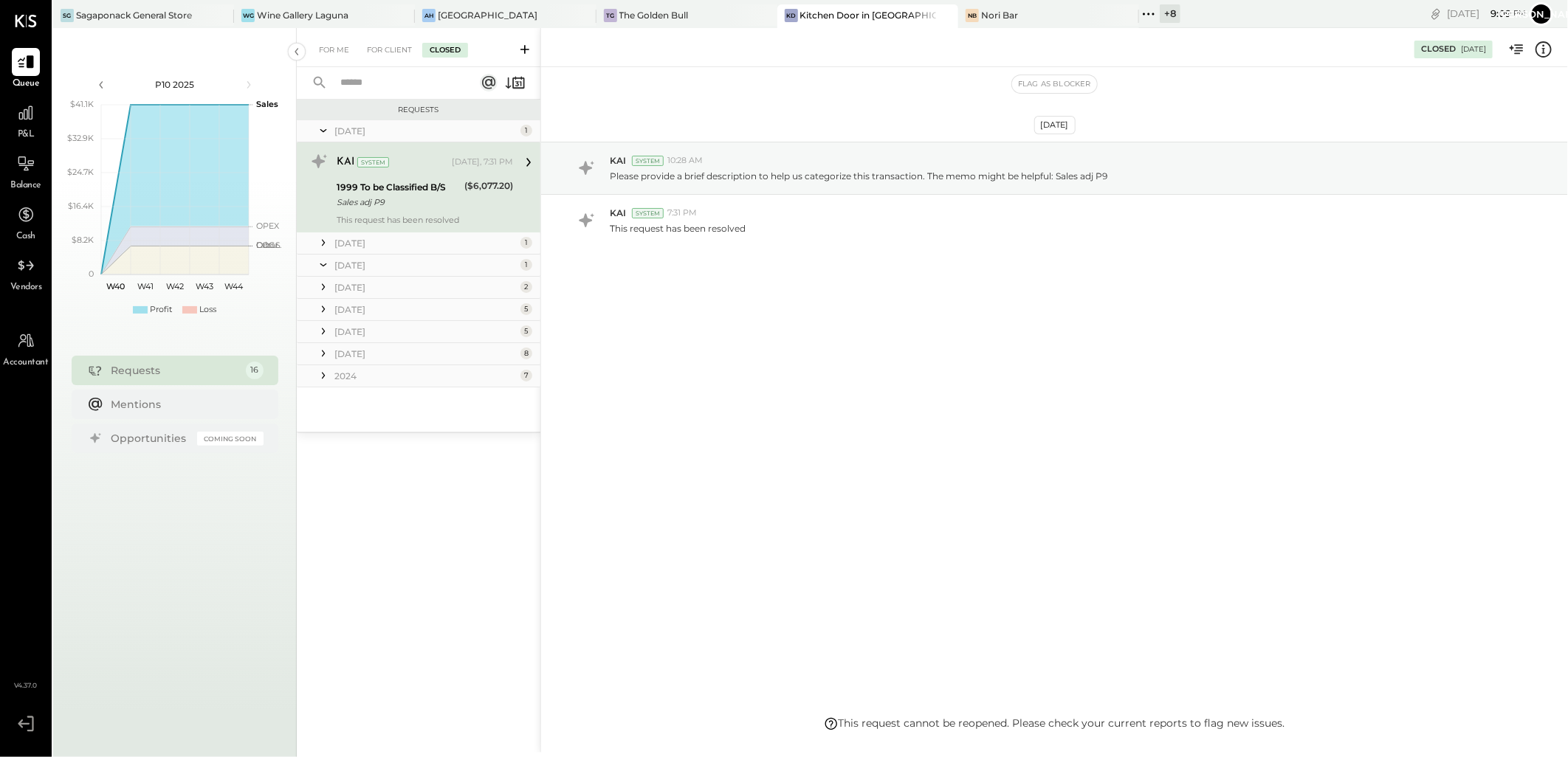
click at [327, 246] on icon at bounding box center [323, 243] width 15 height 15
click at [330, 356] on icon at bounding box center [323, 356] width 15 height 37
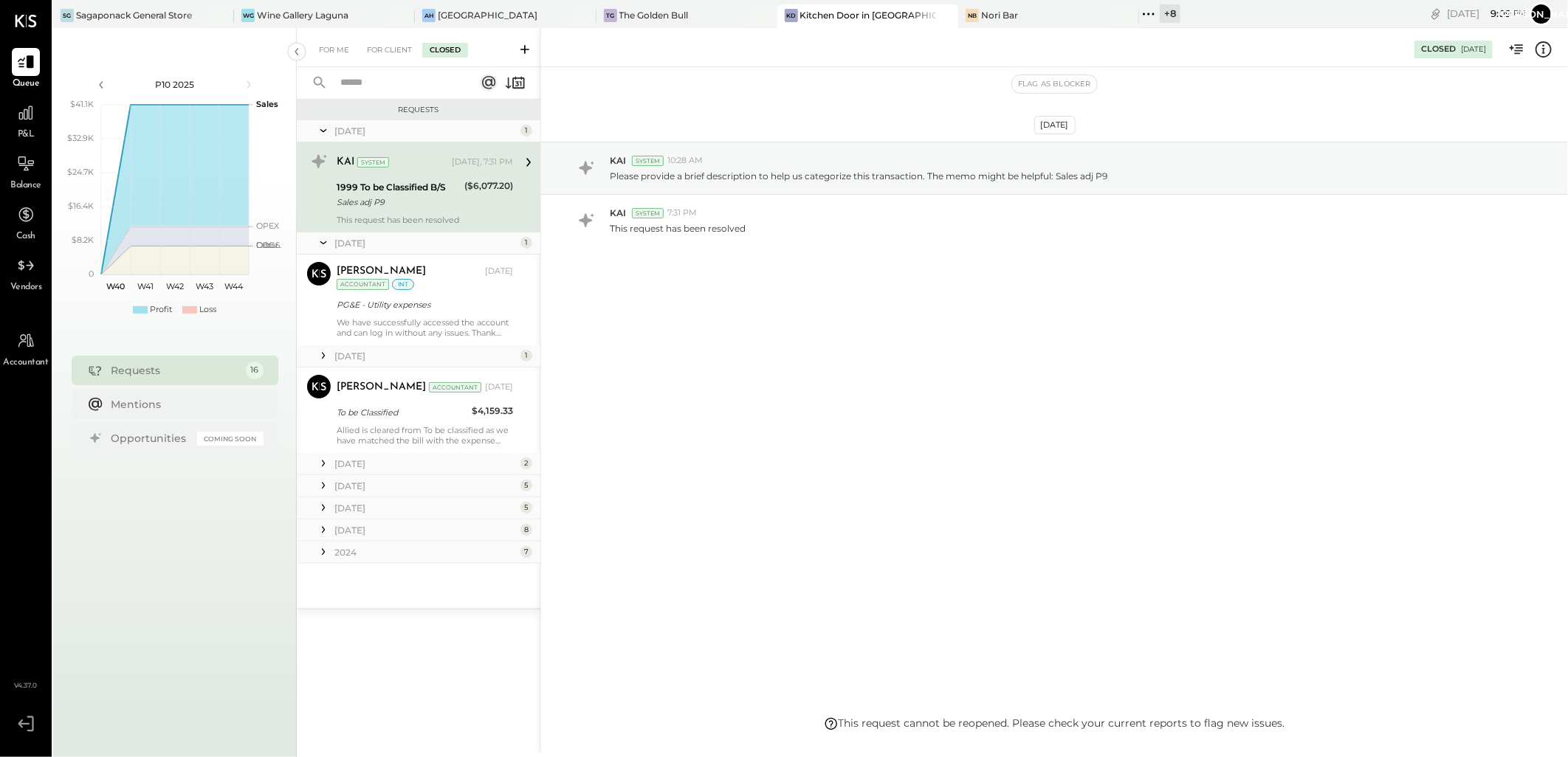
click at [384, 40] on div "For Me For Client Closed" at bounding box center [418, 48] width 244 height 39
click at [390, 50] on div "For Client" at bounding box center [389, 51] width 59 height 15
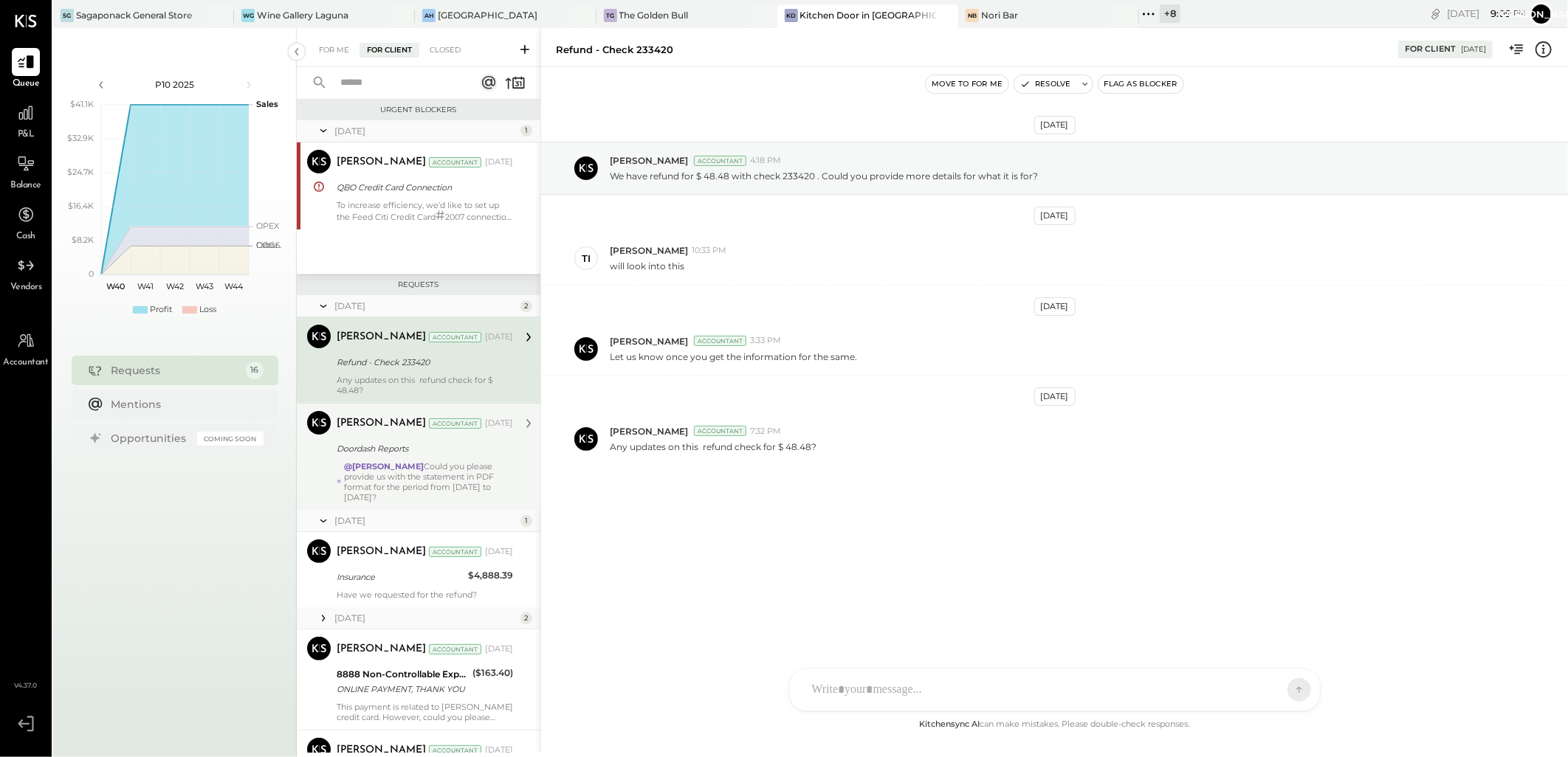
click at [411, 458] on div "Doordash Reports" at bounding box center [423, 449] width 172 height 18
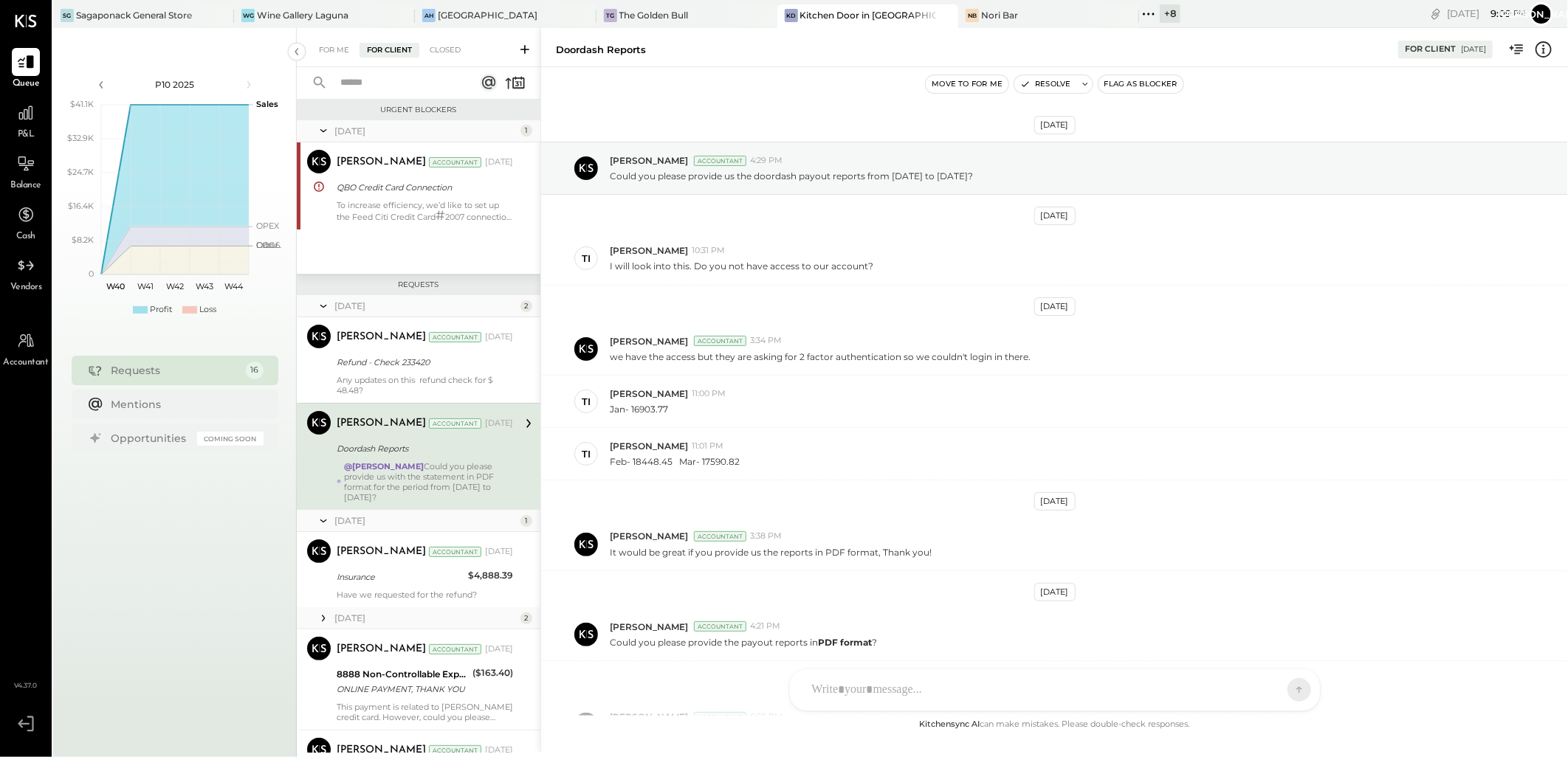
scroll to position [146, 0]
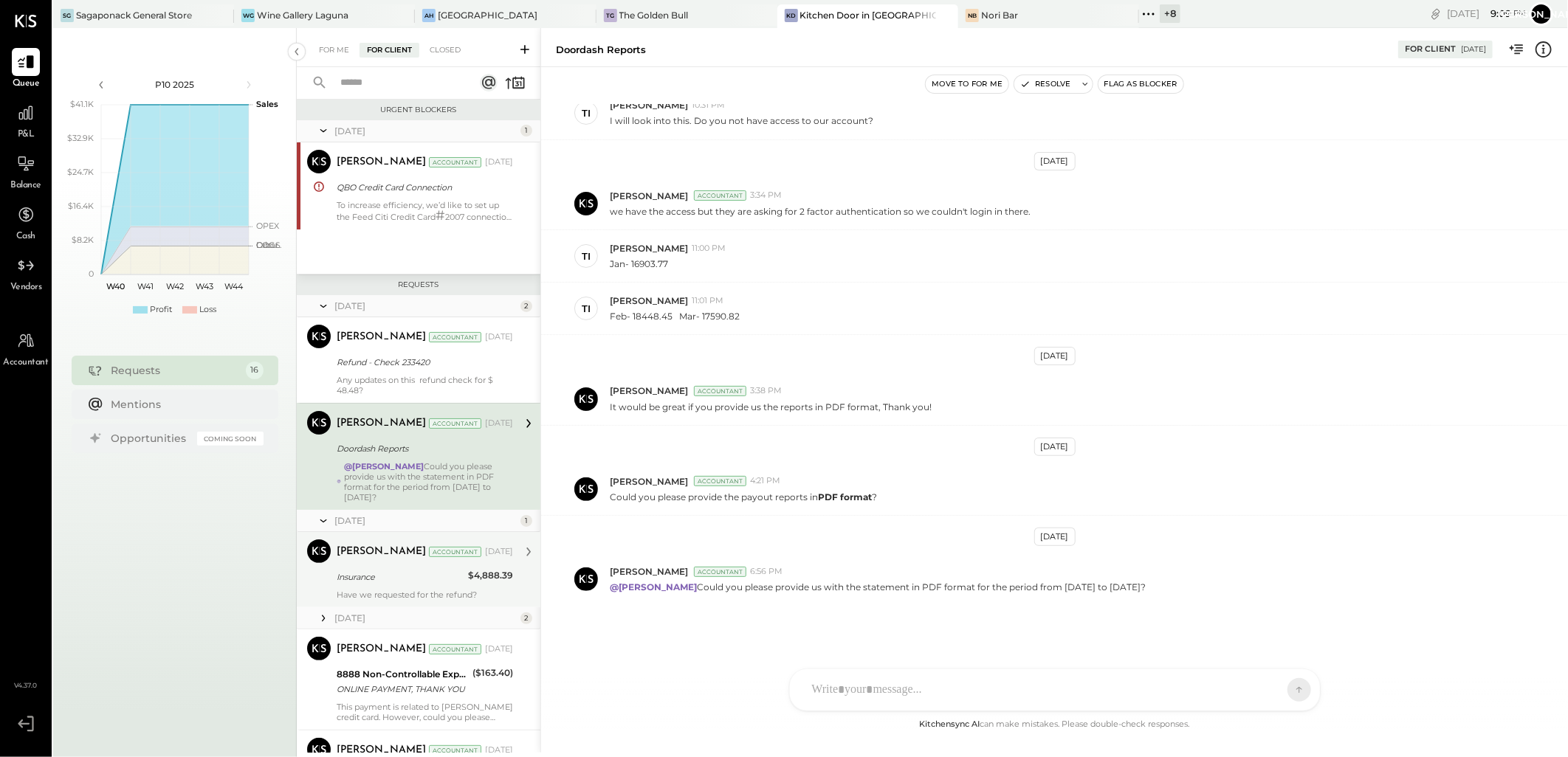
click at [395, 574] on div "Insurance" at bounding box center [400, 577] width 127 height 15
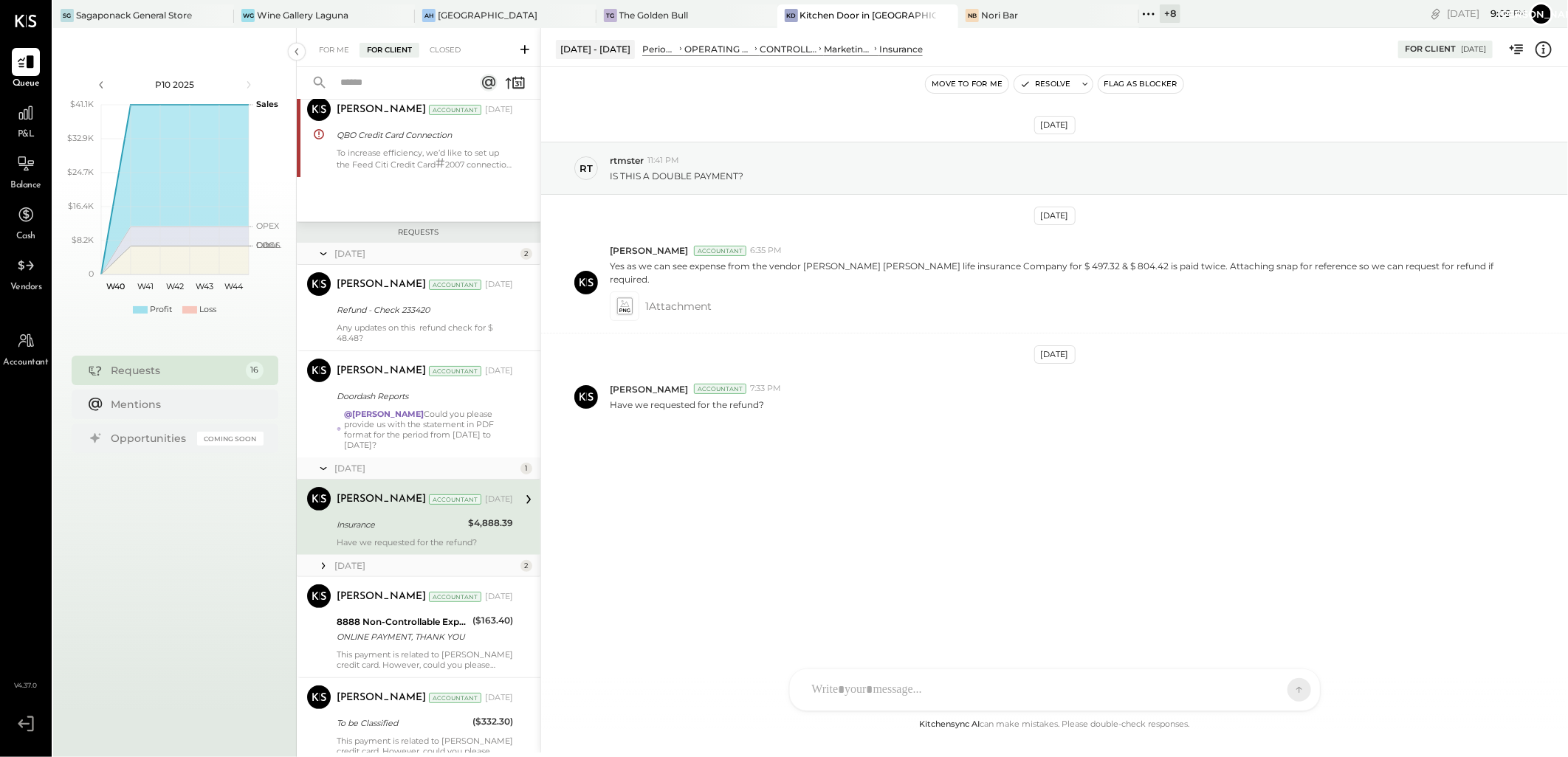
scroll to position [164, 0]
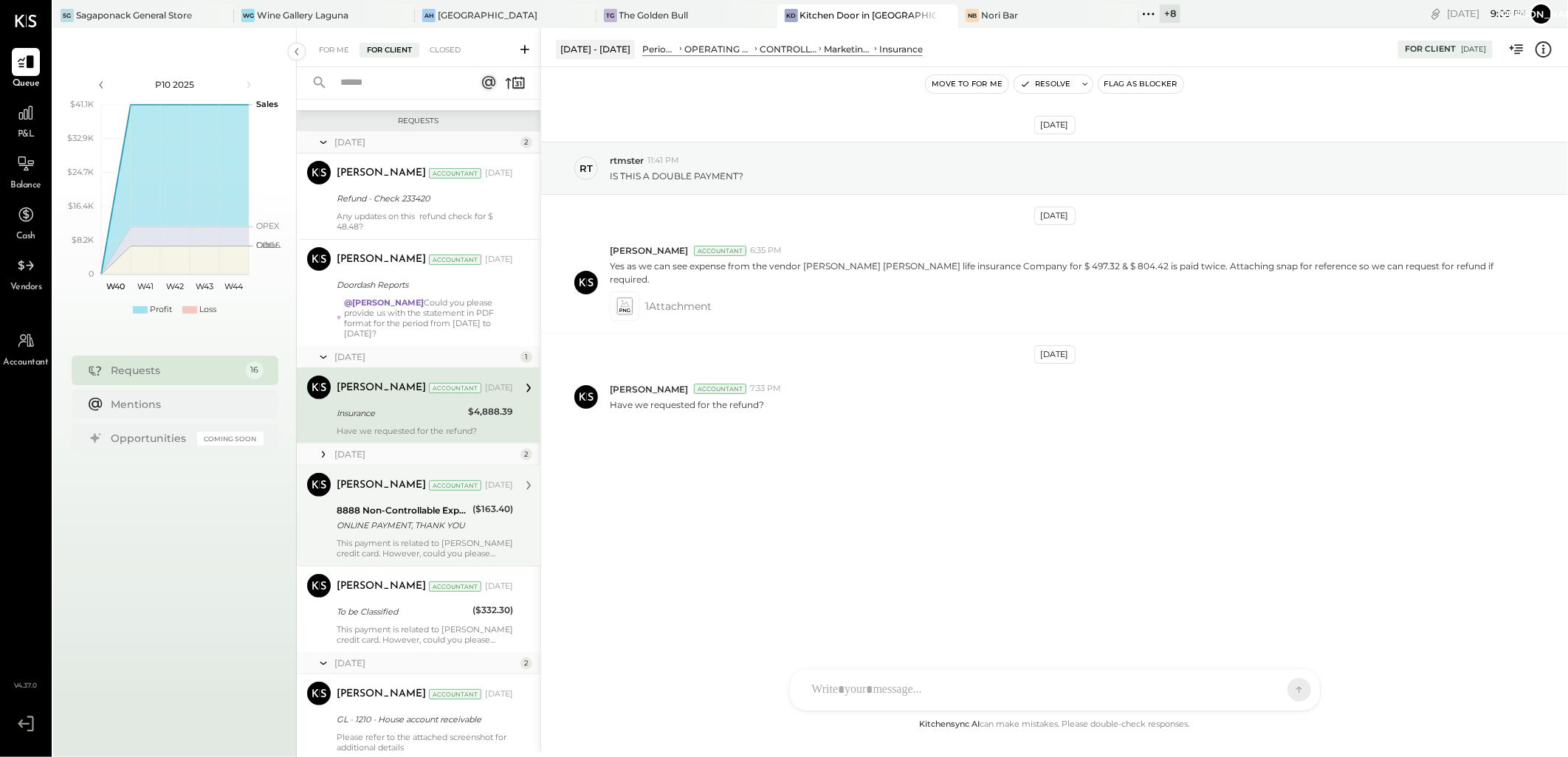
click at [392, 529] on div "ONLINE PAYMENT, THANK YOU" at bounding box center [402, 525] width 132 height 15
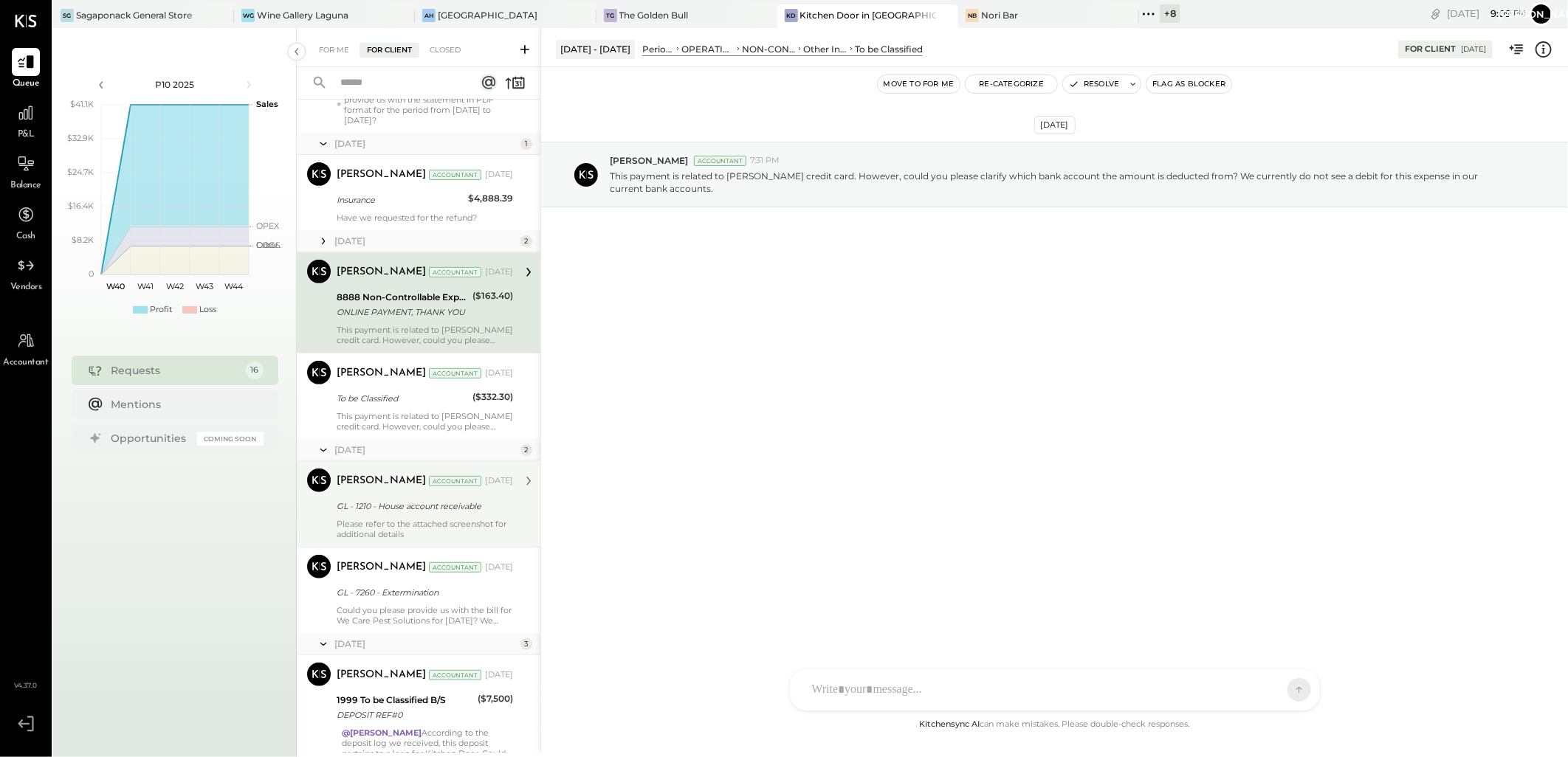
scroll to position [409, 0]
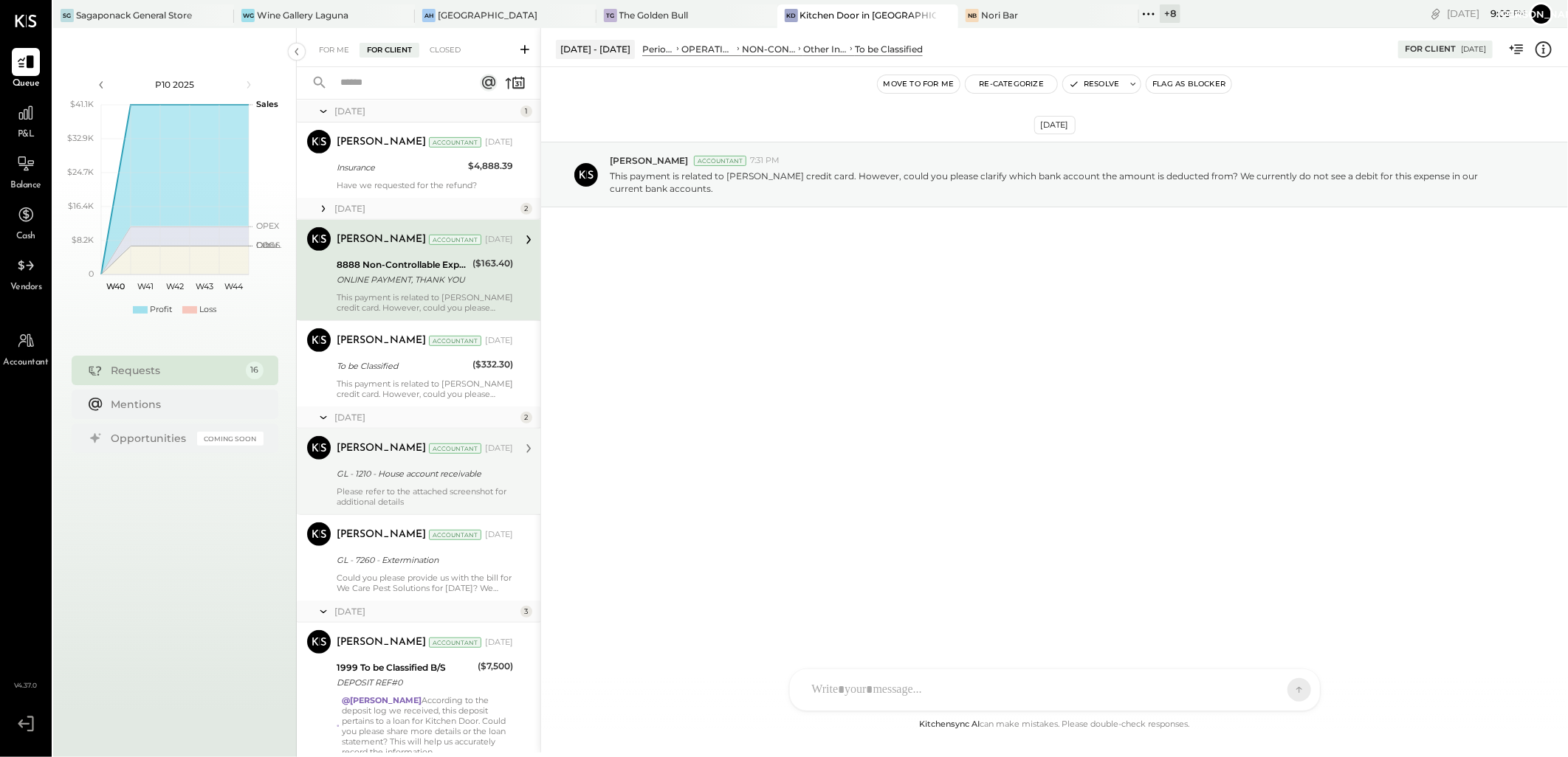
click at [395, 472] on div "GL - 1210 - House account receivable" at bounding box center [423, 474] width 172 height 15
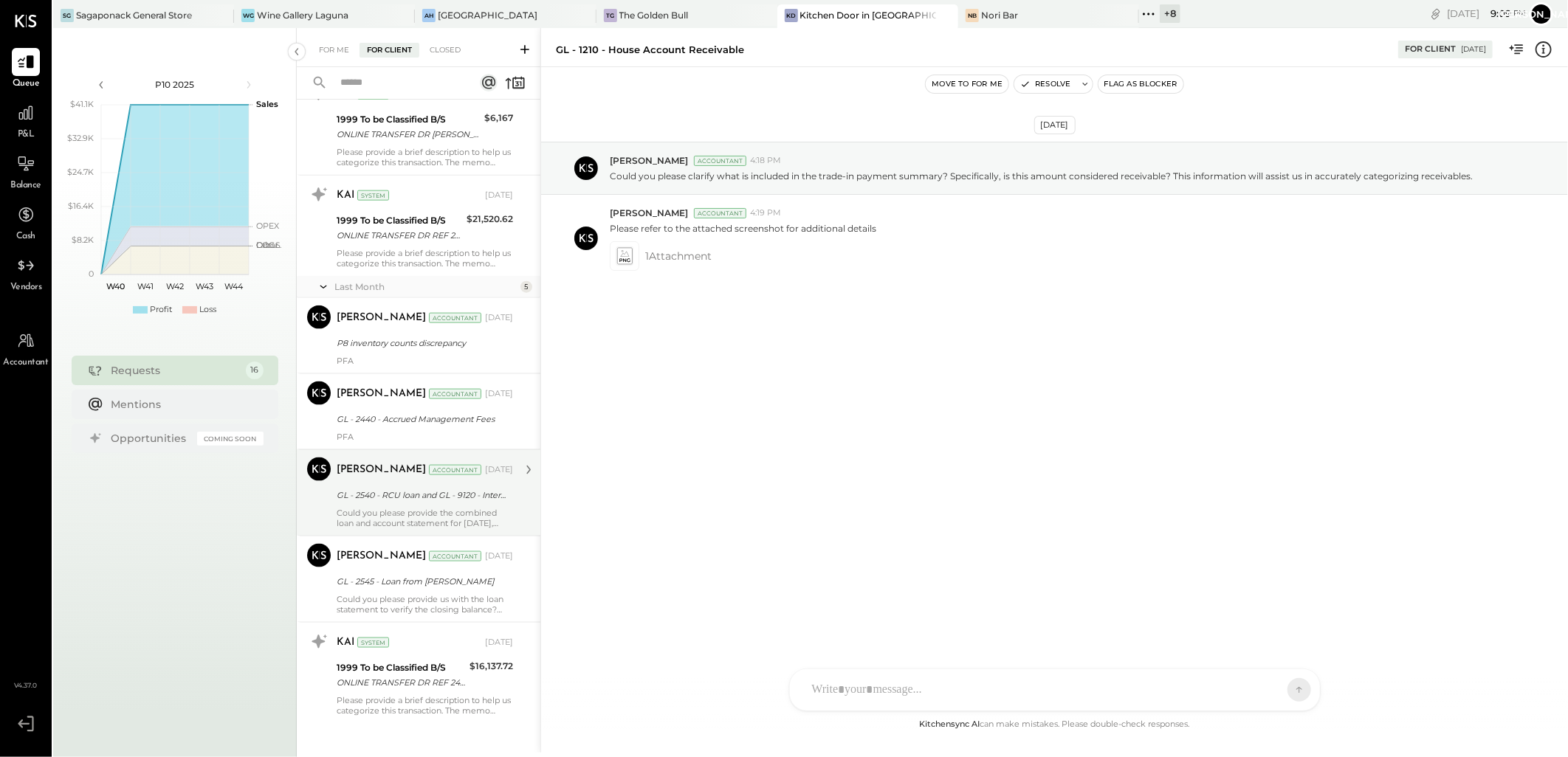
scroll to position [1115, 0]
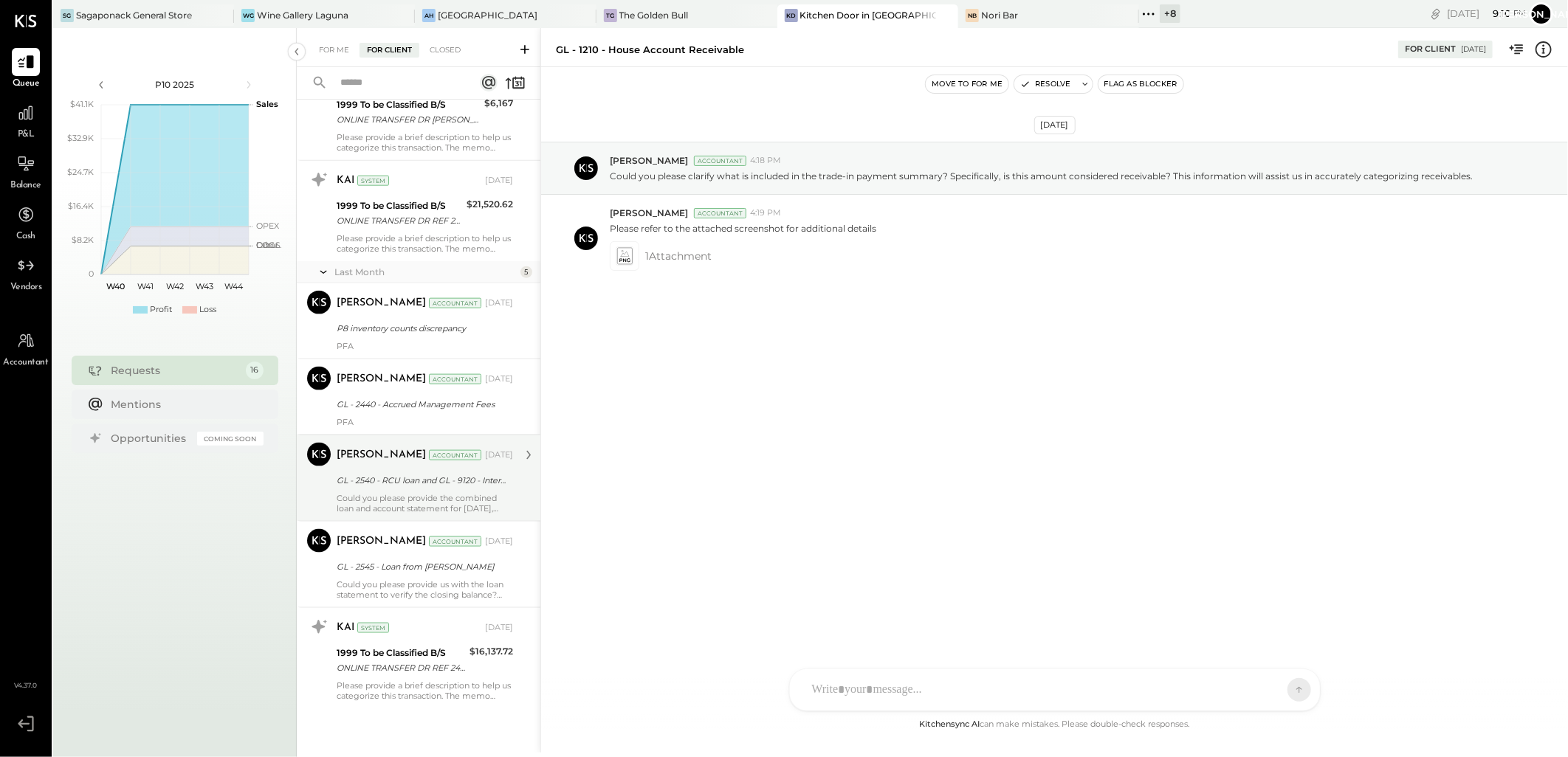
click at [438, 485] on div "GL - 2540 - RCU loan and GL - 9120 - Interest expenses" at bounding box center [423, 481] width 172 height 15
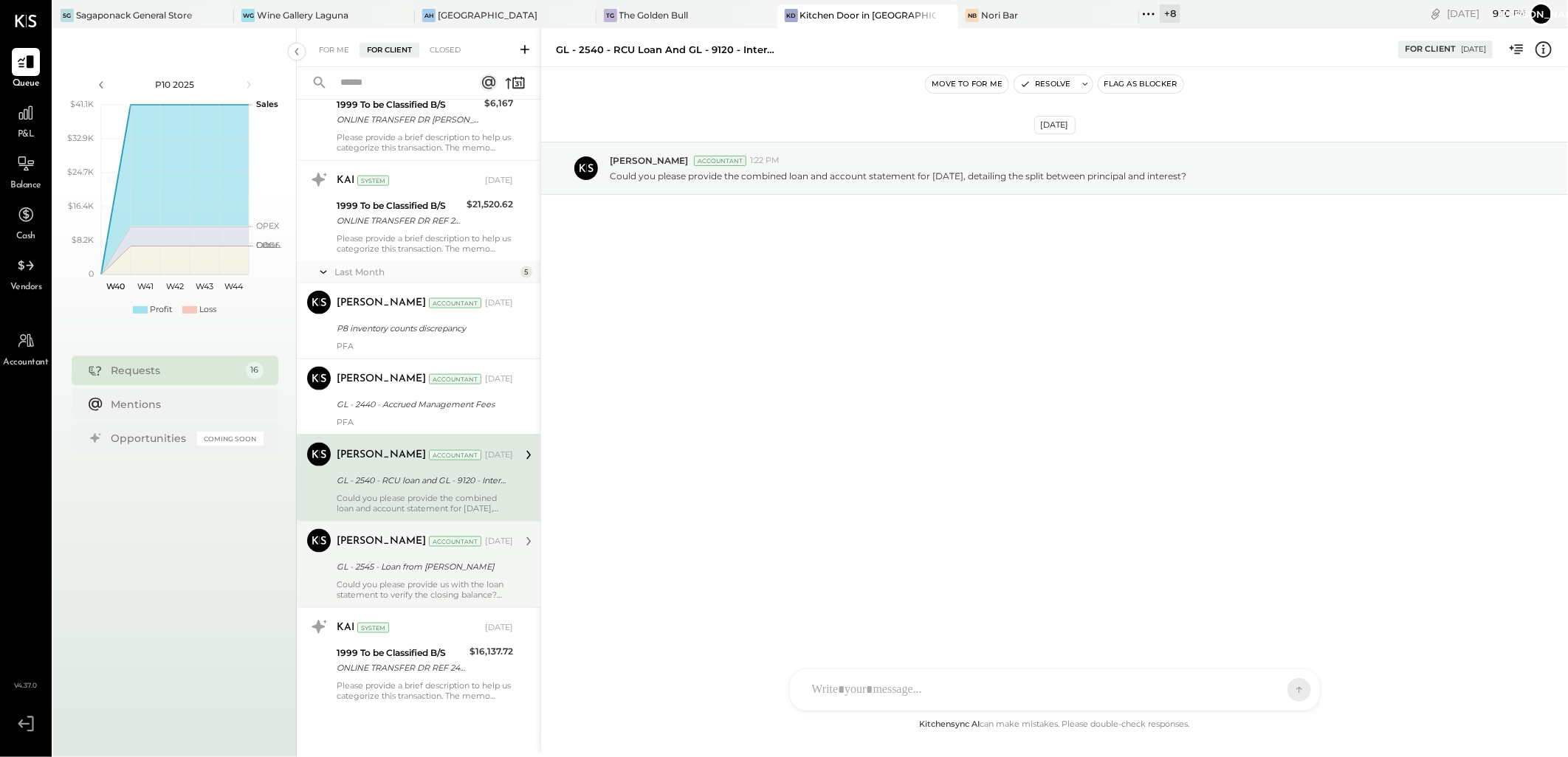
click at [404, 583] on div "Could you please provide us with the loan statement to verify the closing balan…" at bounding box center [424, 590] width 176 height 21
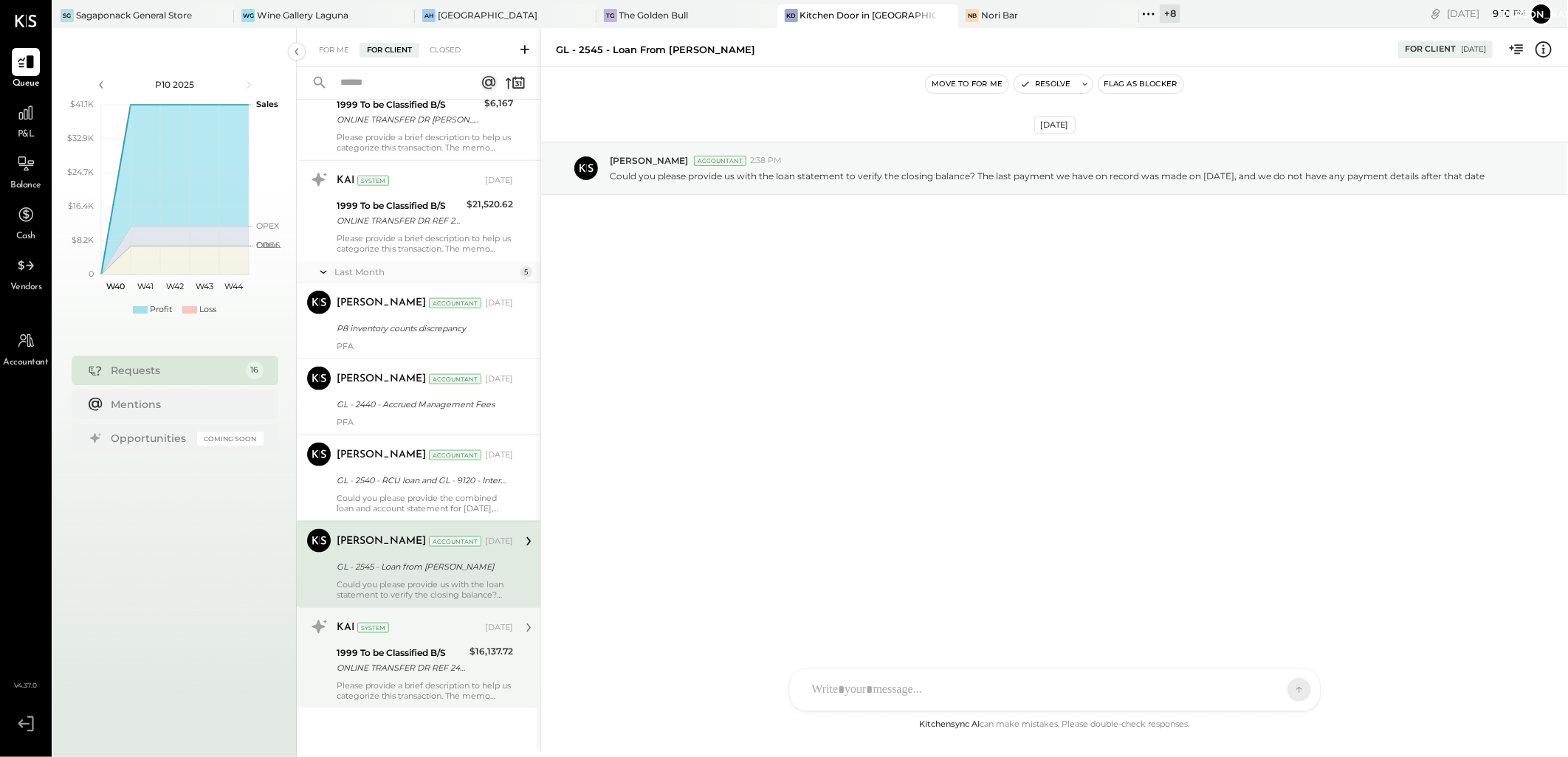
click at [409, 657] on div "1999 To be Classified B/S" at bounding box center [401, 653] width 129 height 15
